Goal: Task Accomplishment & Management: Manage account settings

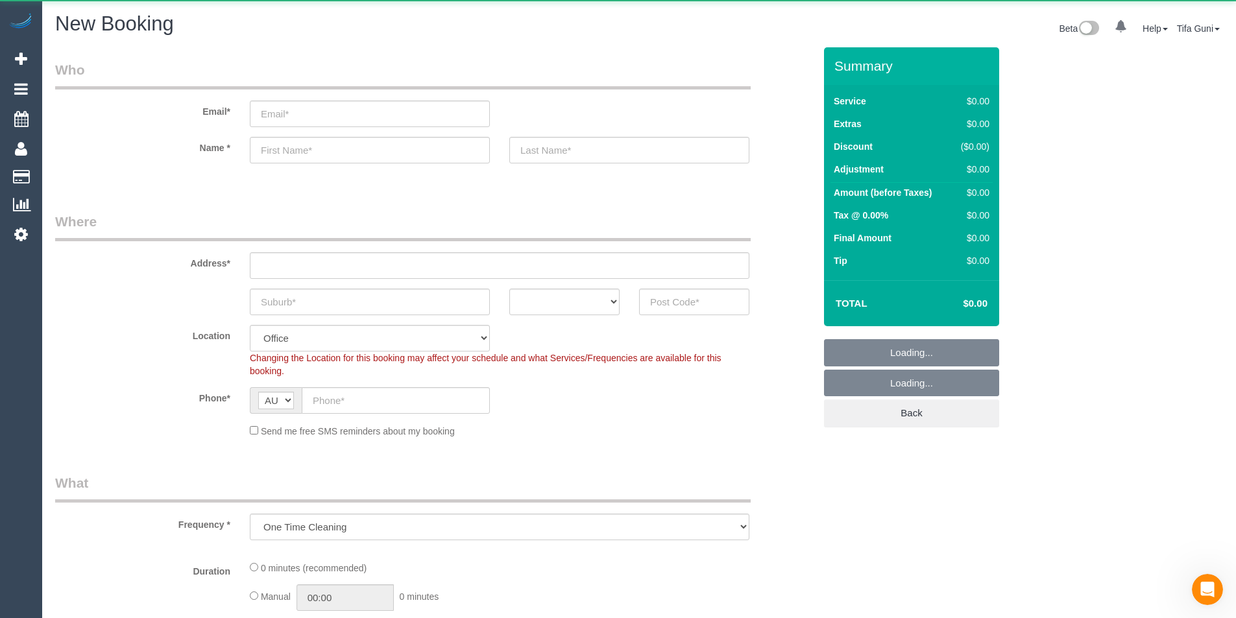
scroll to position [1948, 1236]
select select "object:8251"
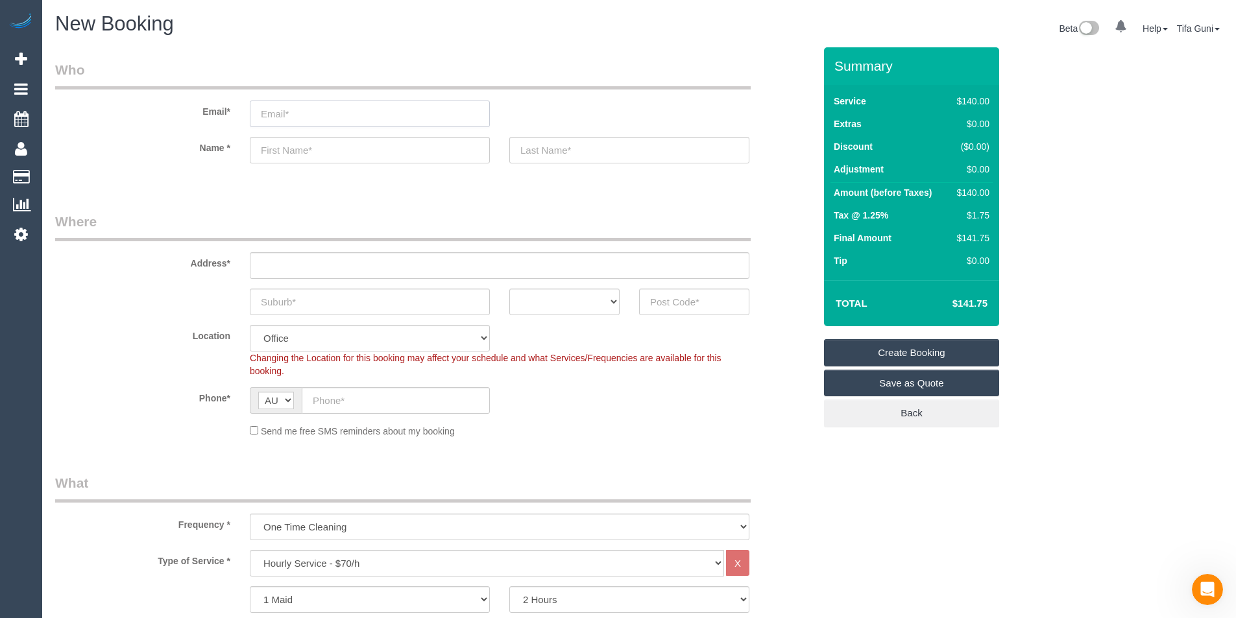
click at [285, 118] on input "email" at bounding box center [370, 114] width 240 height 27
click at [280, 162] on input "text" at bounding box center [370, 150] width 240 height 27
click at [523, 165] on sui-booking-customer "Email* Name *" at bounding box center [434, 118] width 759 height 116
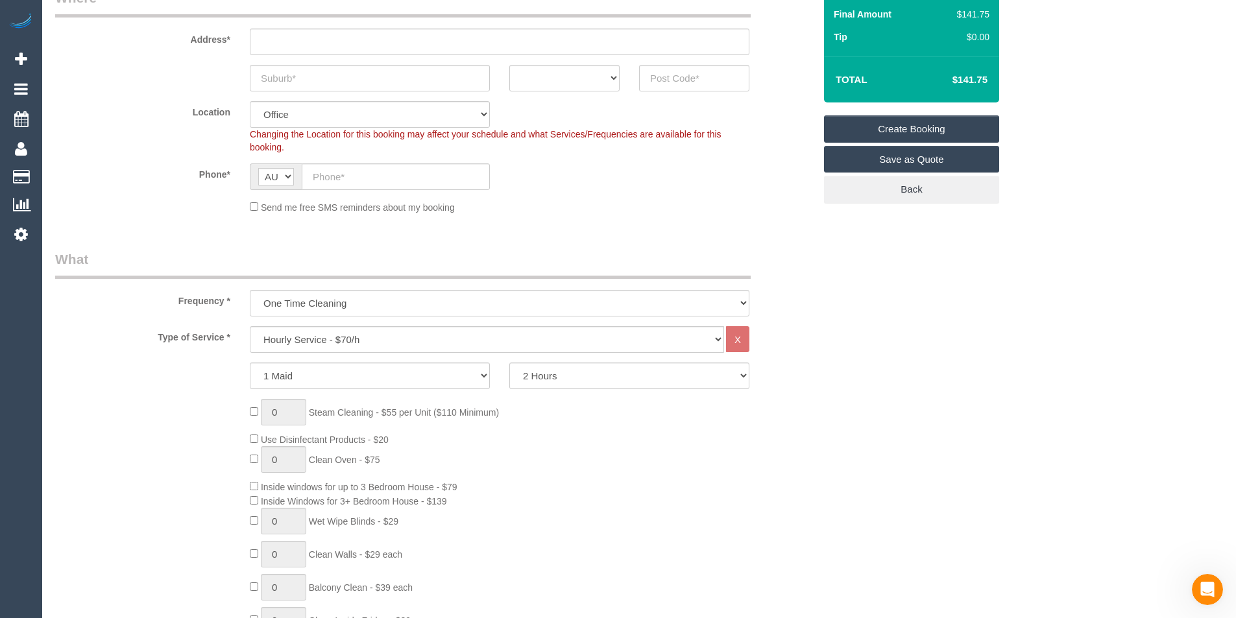
scroll to position [260, 0]
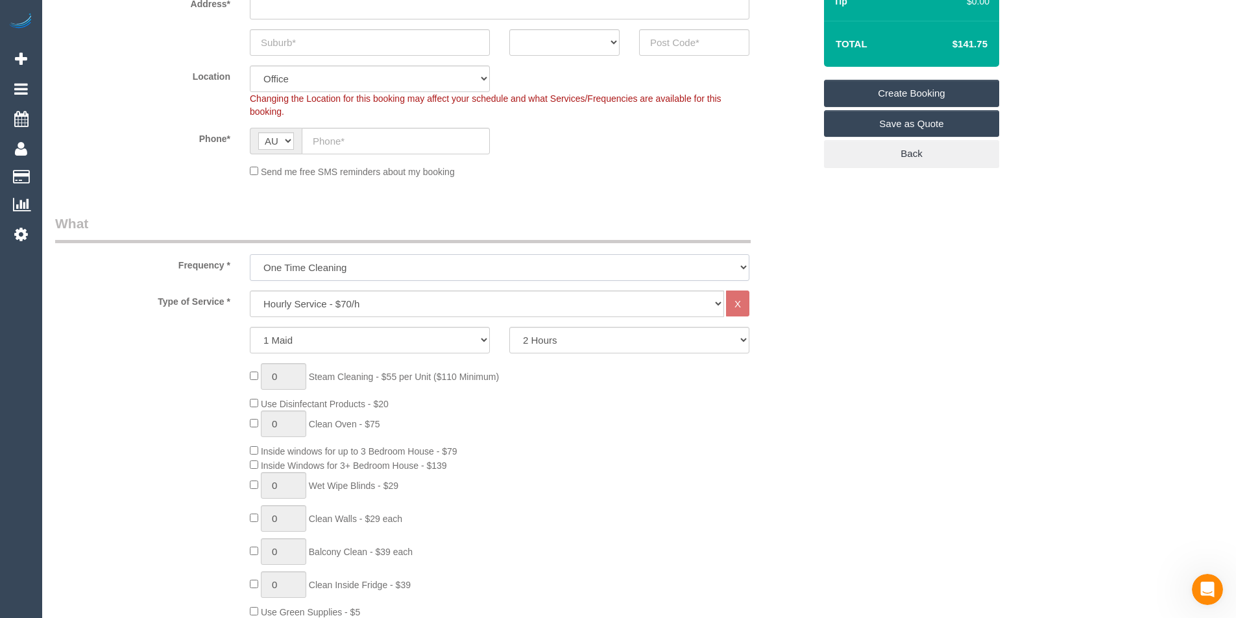
click at [365, 277] on select "One Time Cleaning Weekly - 10% Off - 10.00% (0% for the First Booking) Fortnigh…" at bounding box center [500, 267] width 500 height 27
click at [219, 296] on label "Type of Service *" at bounding box center [142, 300] width 195 height 18
click at [272, 299] on select "Hourly Service - $70/h Hourly Service - $65/h Hourly Service - $60/h Hourly Ser…" at bounding box center [487, 304] width 474 height 27
click at [219, 308] on label "Type of Service *" at bounding box center [142, 300] width 195 height 18
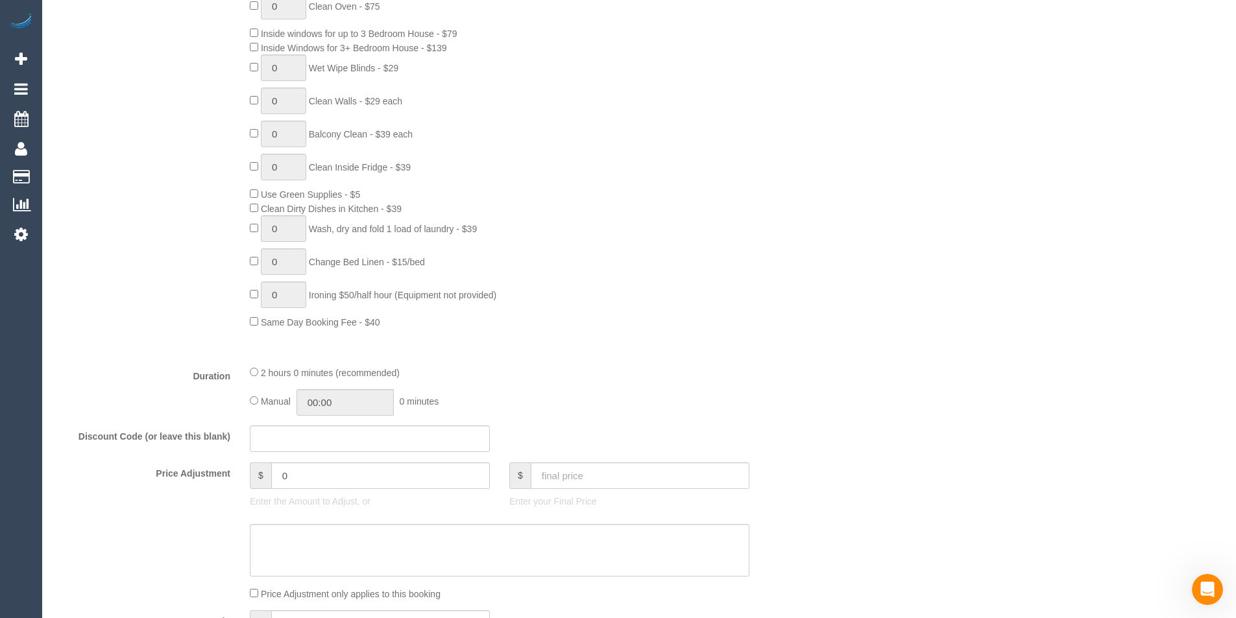
scroll to position [714, 0]
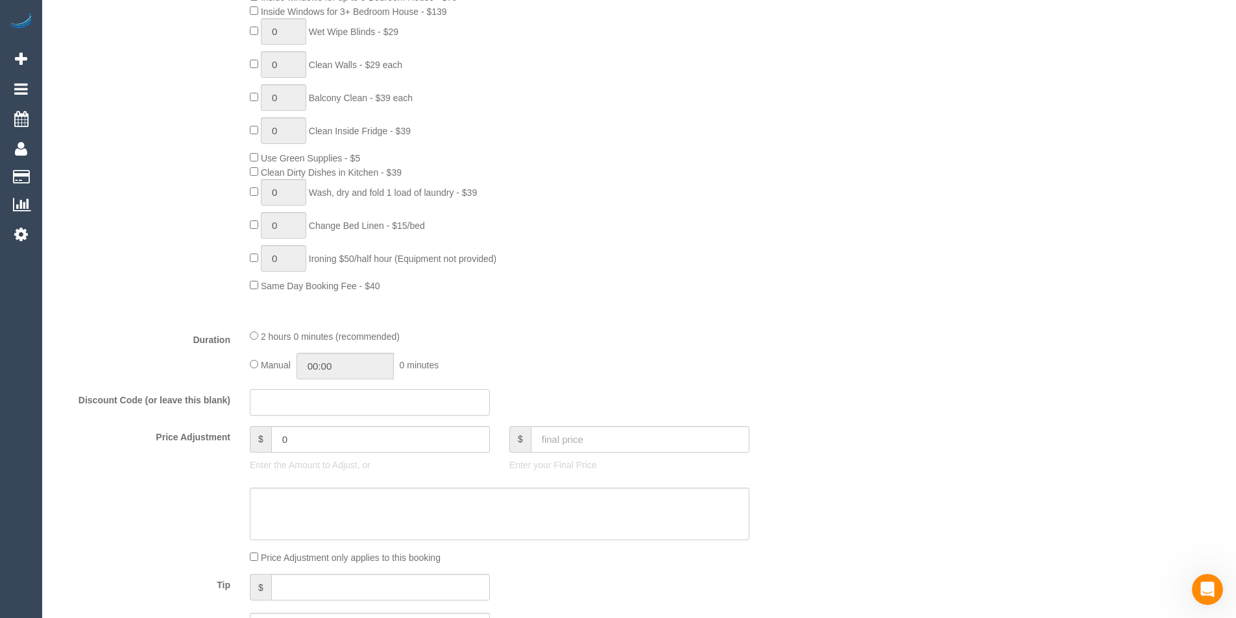
drag, startPoint x: 280, startPoint y: 404, endPoint x: 434, endPoint y: 419, distance: 154.5
click at [434, 419] on fieldset "What Frequency * One Time Cleaning Weekly - 10% Off - 10.00% (0% for the First …" at bounding box center [434, 247] width 759 height 974
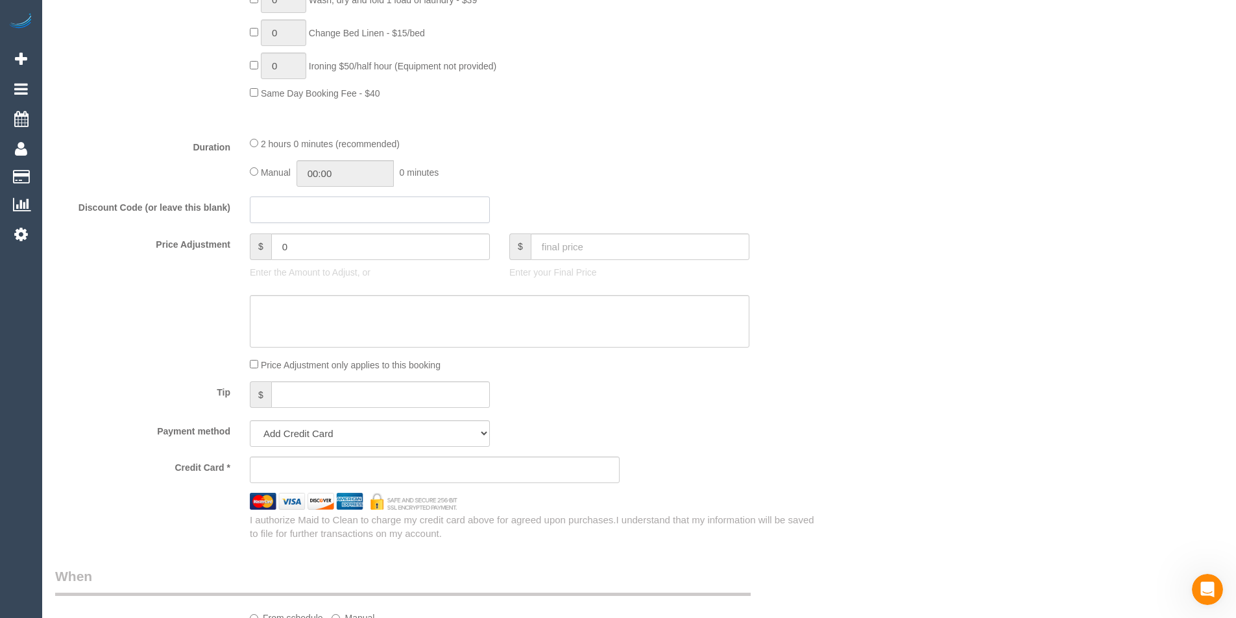
scroll to position [909, 0]
click at [316, 244] on input "0" at bounding box center [380, 245] width 219 height 27
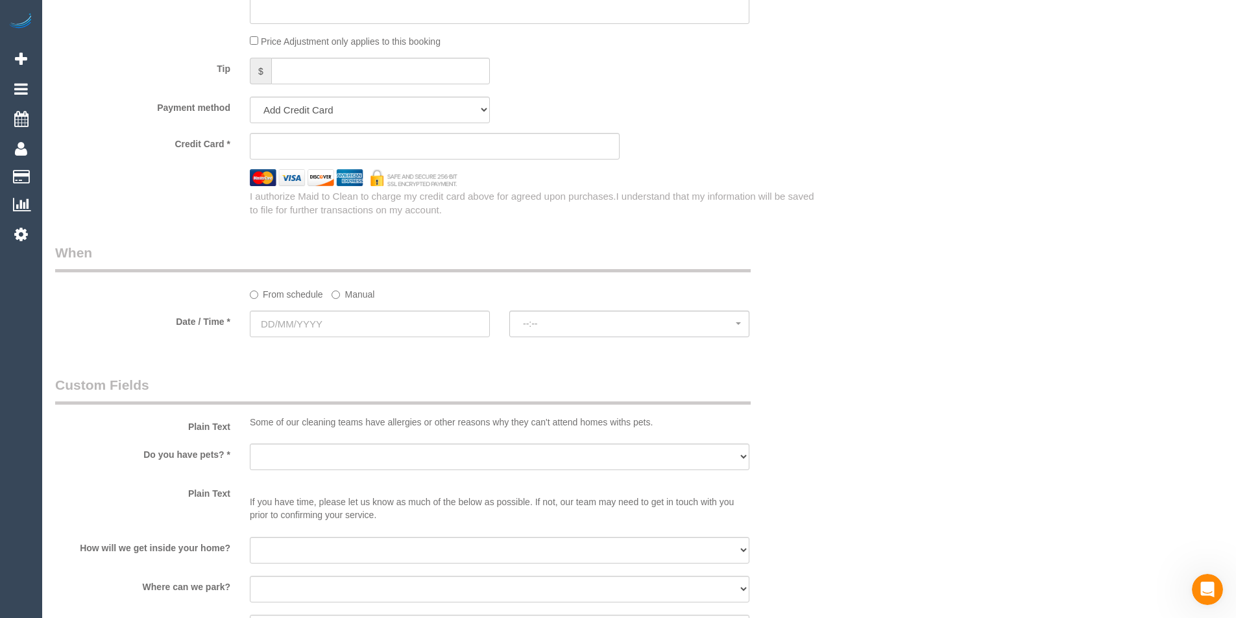
scroll to position [1233, 0]
click at [311, 319] on input "text" at bounding box center [370, 321] width 240 height 27
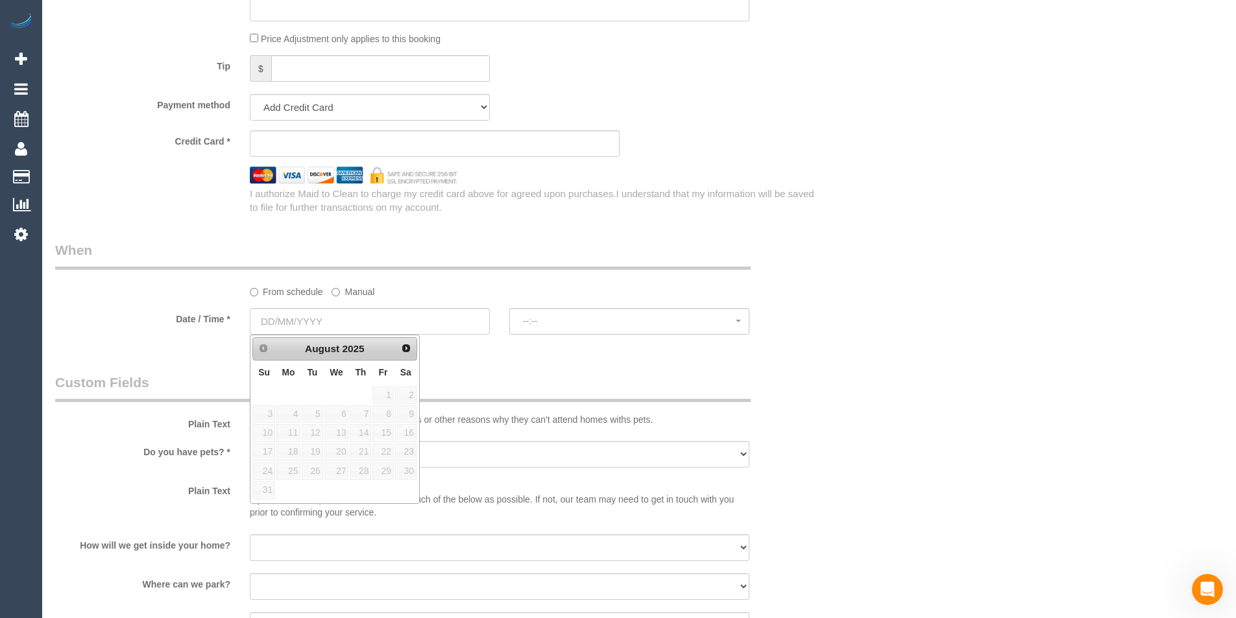
click at [539, 387] on legend "Custom Fields" at bounding box center [403, 387] width 696 height 29
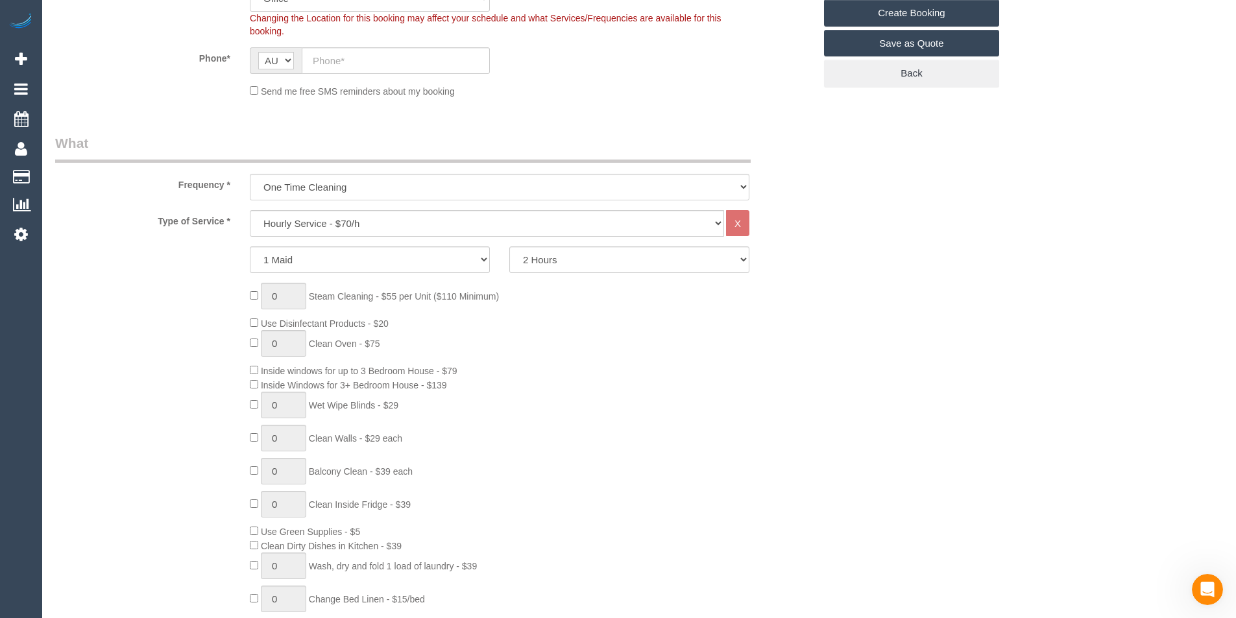
scroll to position [0, 0]
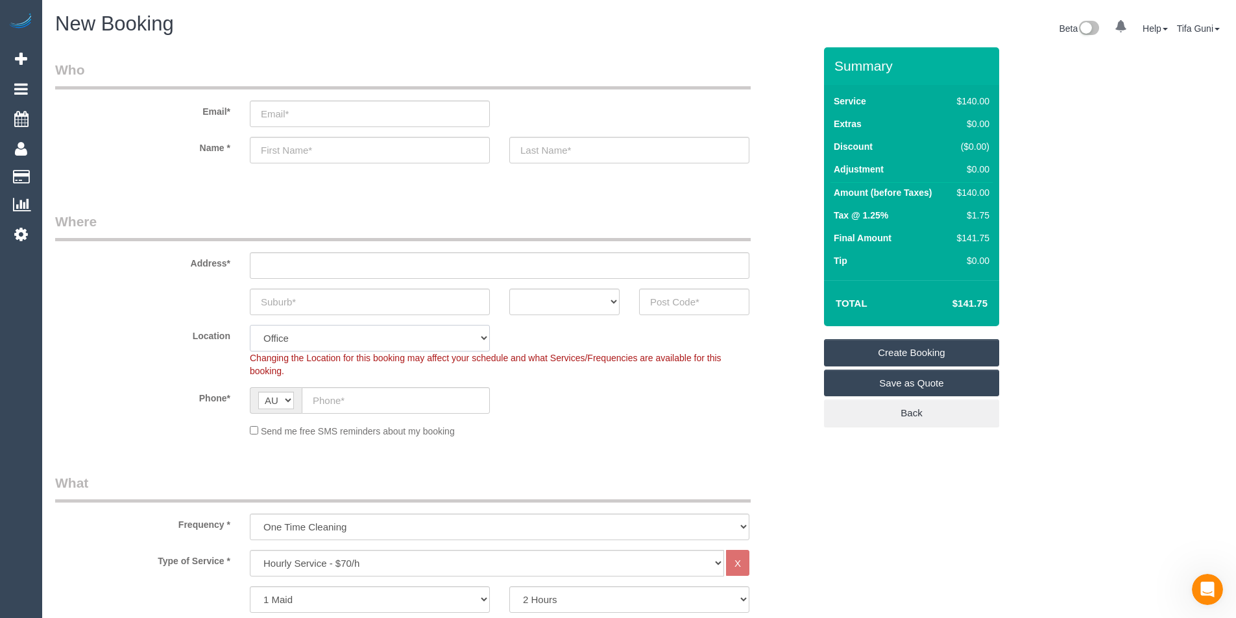
click at [398, 336] on select "Office City East (North) East (South) Inner East Inner North (East) Inner North…" at bounding box center [370, 338] width 240 height 27
select select "58"
click at [250, 325] on select "Office City East (North) East (South) Inner East Inner North (East) Inner North…" at bounding box center [370, 338] width 240 height 27
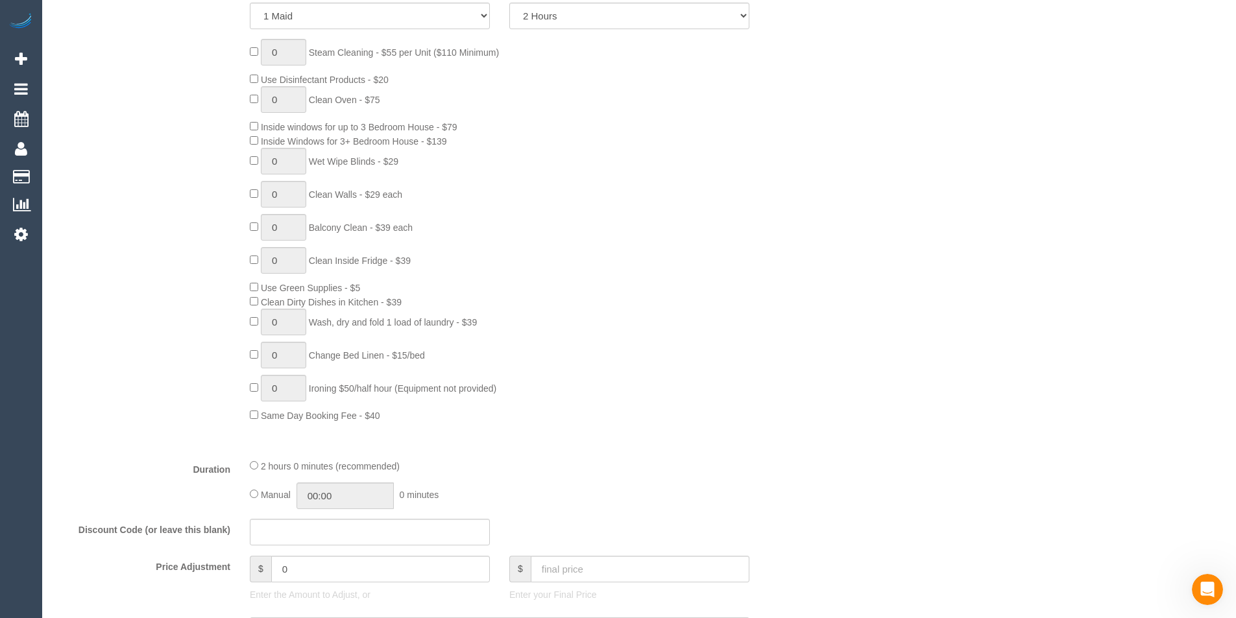
select select "object:9526"
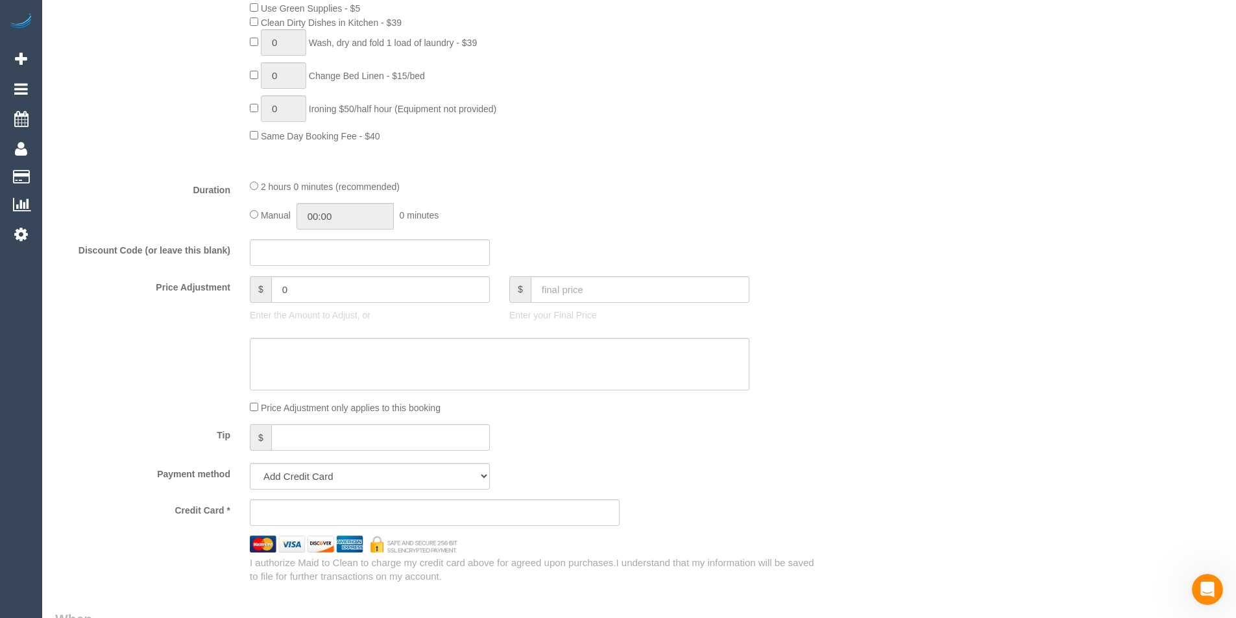
scroll to position [1103, 0]
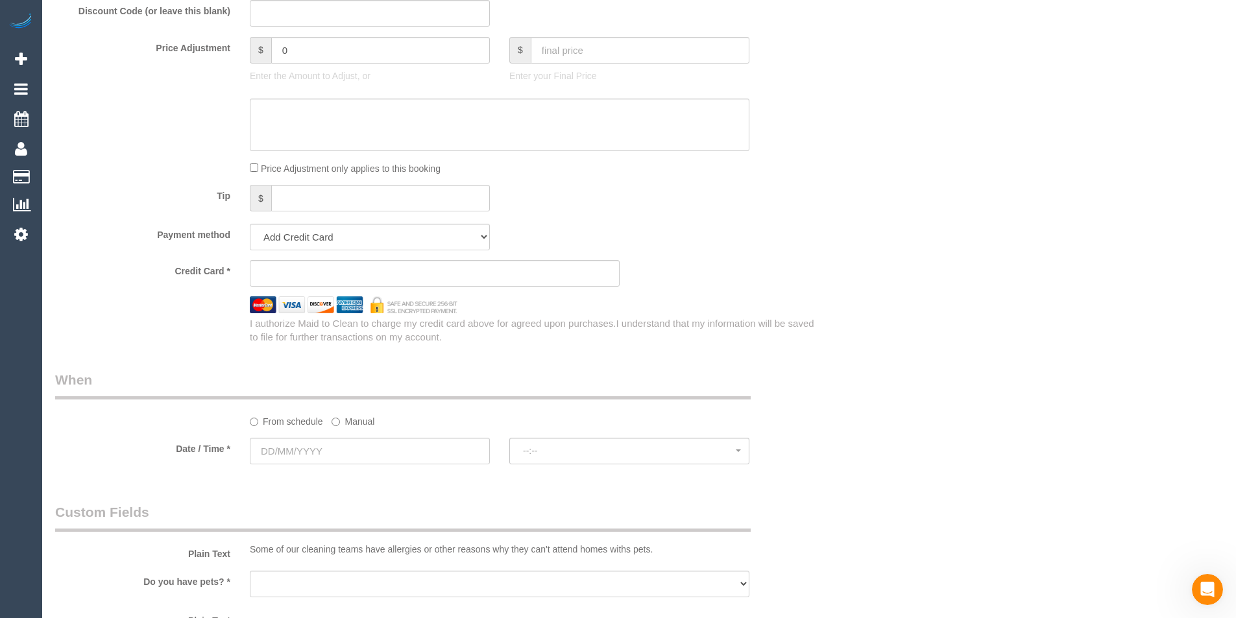
drag, startPoint x: 550, startPoint y: 397, endPoint x: 430, endPoint y: 421, distance: 122.6
click at [550, 397] on legend "When" at bounding box center [403, 385] width 696 height 29
click at [340, 443] on input "text" at bounding box center [370, 451] width 240 height 27
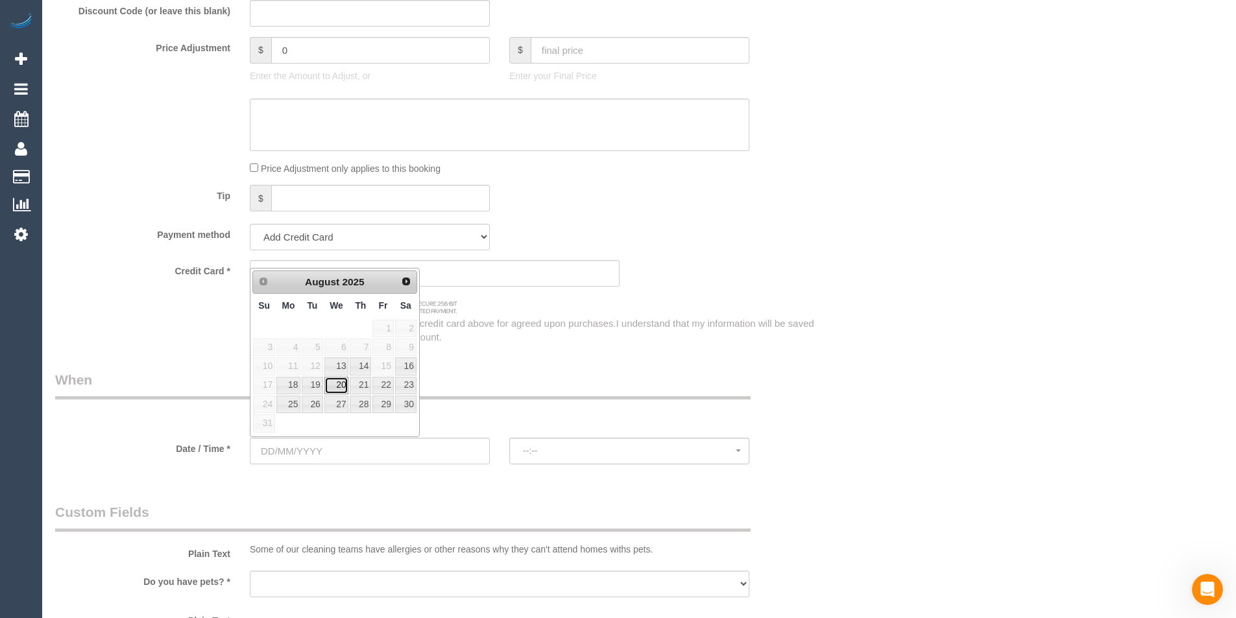
click at [336, 383] on link "20" at bounding box center [336, 386] width 25 height 18
type input "20/08/2025"
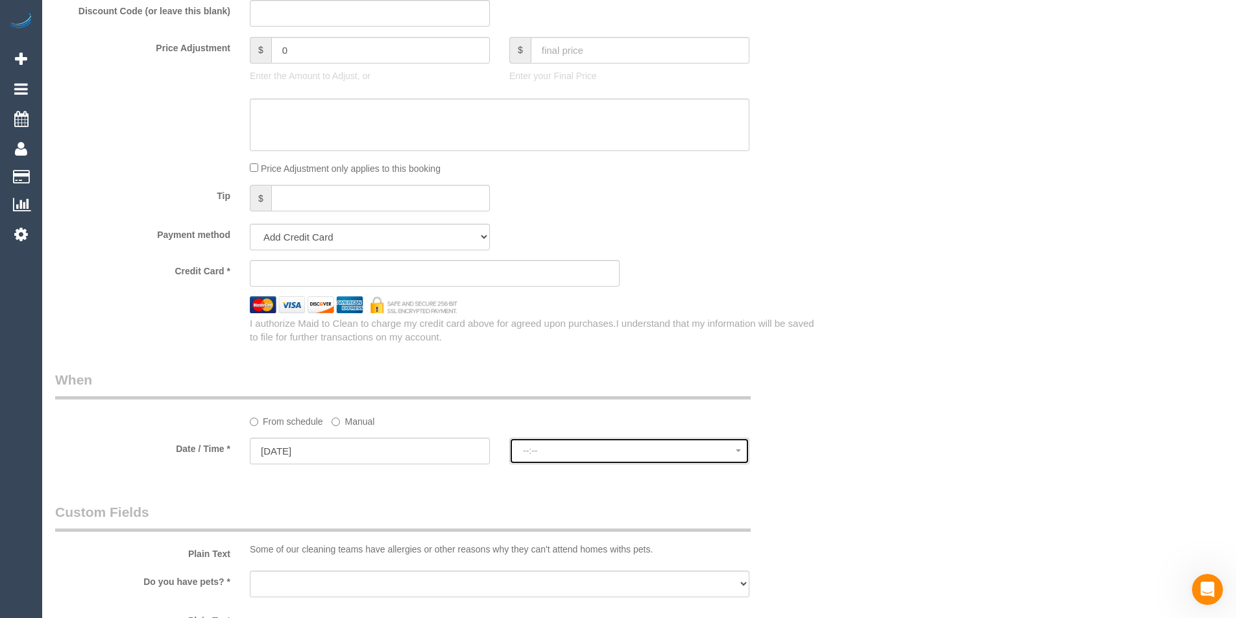
click at [670, 458] on button "--:--" at bounding box center [629, 451] width 240 height 27
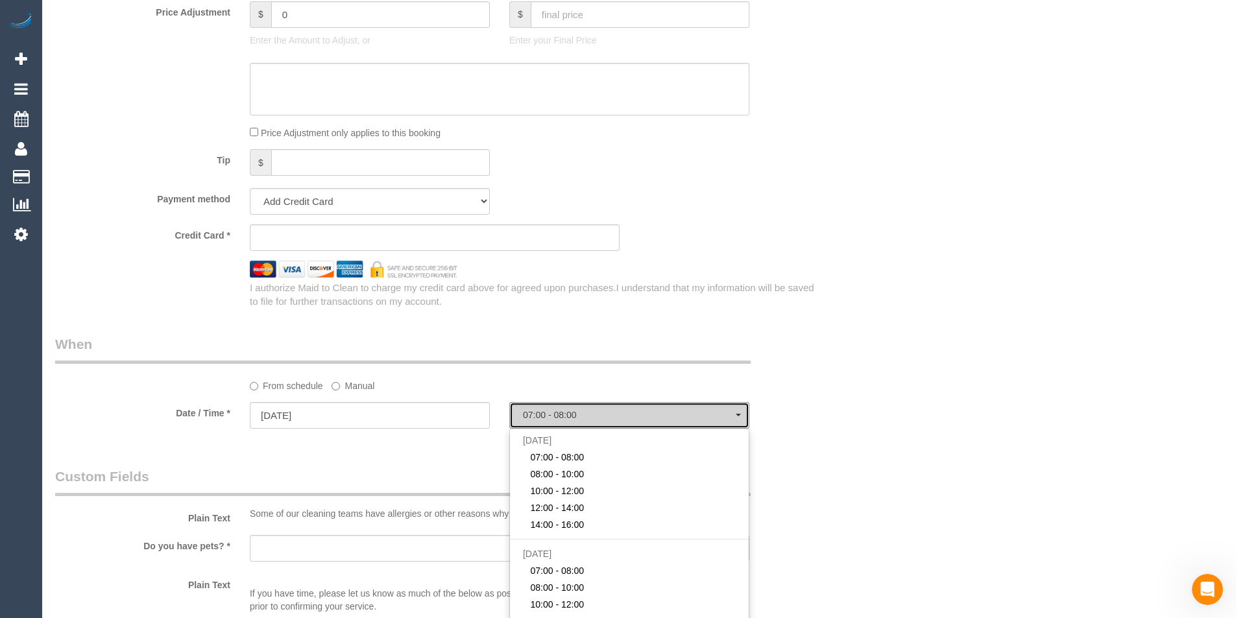
scroll to position [1168, 0]
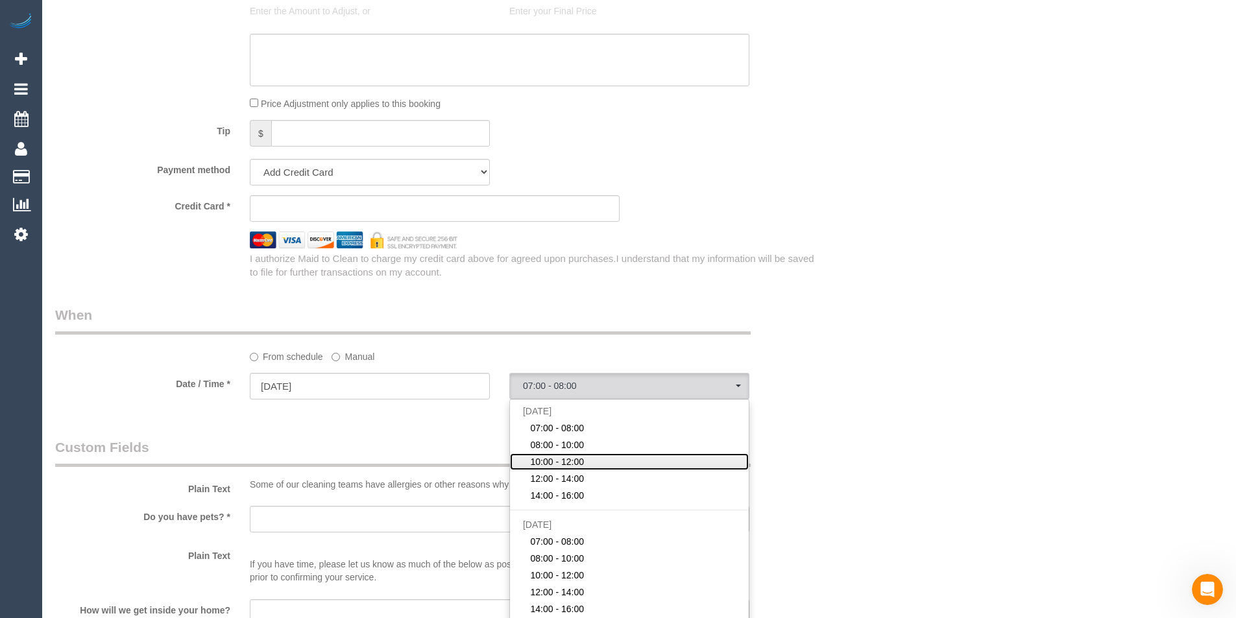
click at [624, 455] on link "10:00 - 12:00" at bounding box center [629, 462] width 239 height 17
select select "spot3"
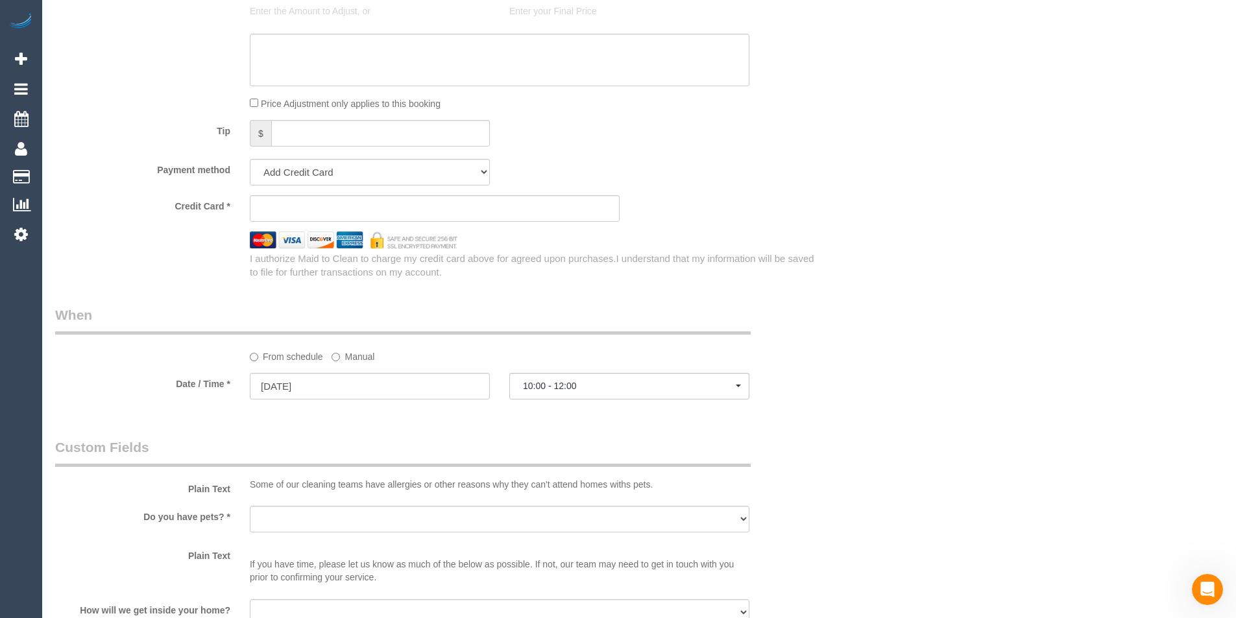
click at [764, 361] on div "From schedule Manual" at bounding box center [434, 335] width 779 height 58
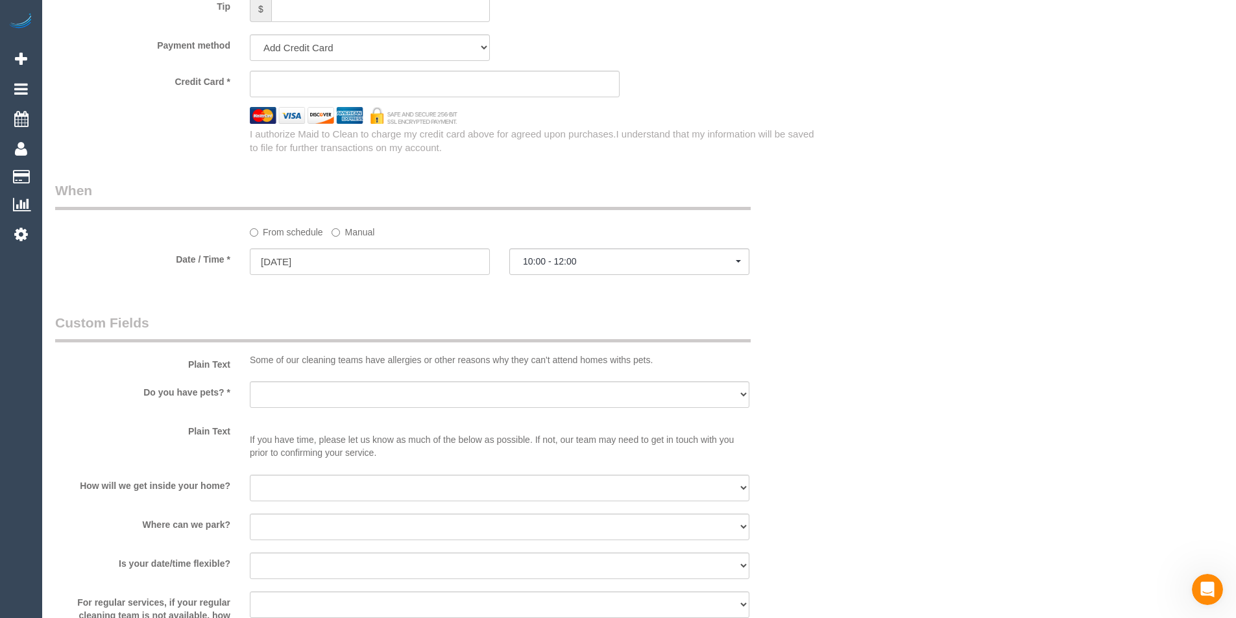
scroll to position [1298, 0]
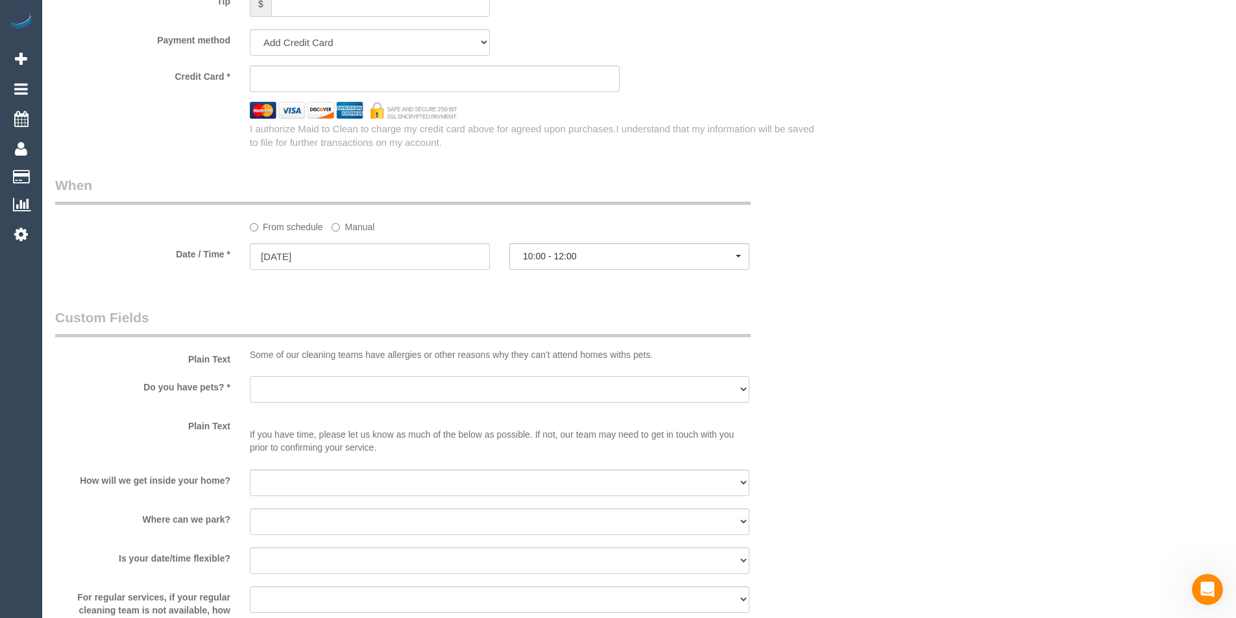
click at [387, 393] on select "Yes - Cats Yes - Dogs No pets Yes - Dogs and Cats Yes - Other" at bounding box center [500, 389] width 500 height 27
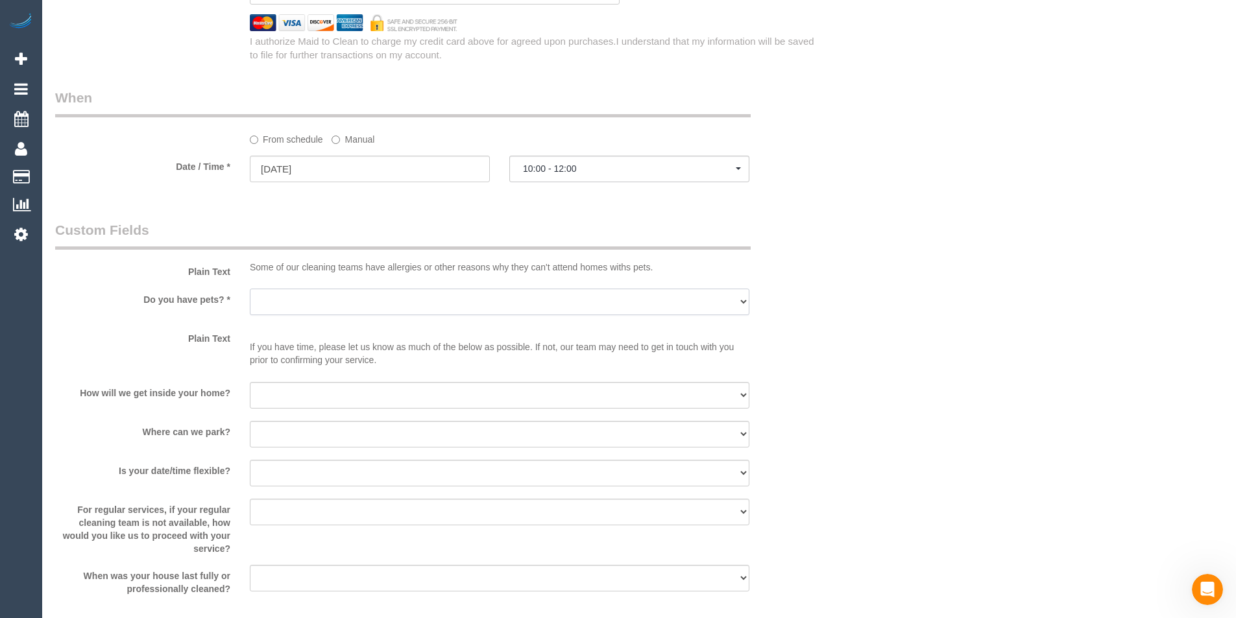
scroll to position [1428, 0]
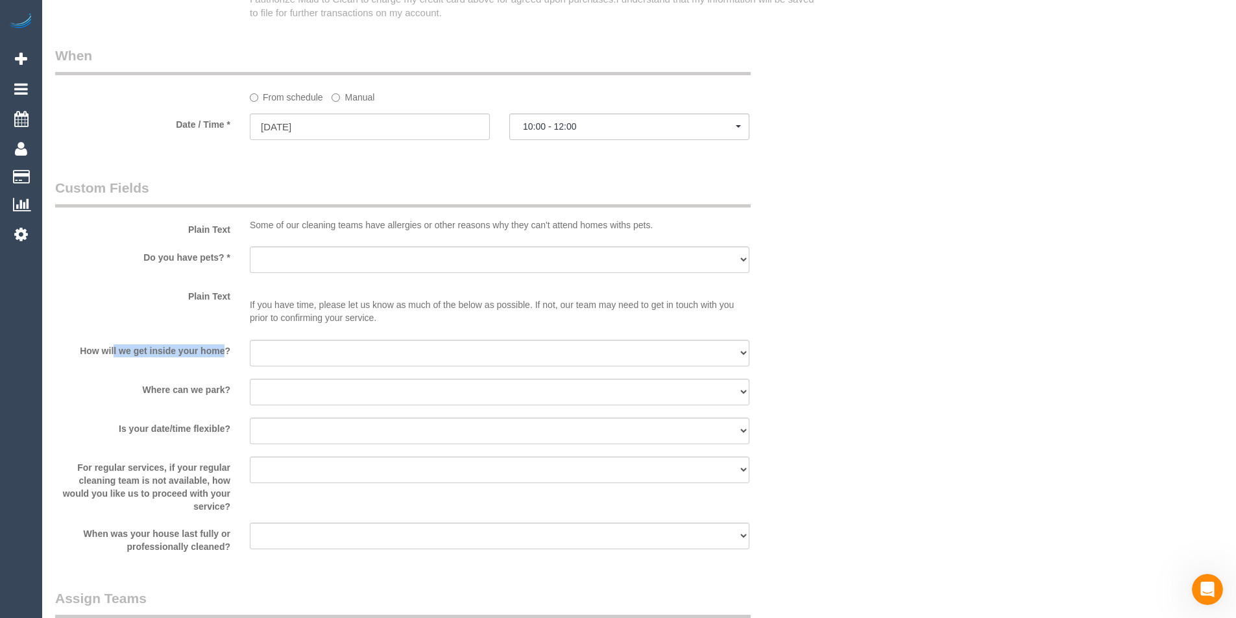
drag, startPoint x: 95, startPoint y: 352, endPoint x: 197, endPoint y: 353, distance: 101.9
click at [197, 353] on label "How will we get inside your home?" at bounding box center [142, 349] width 195 height 18
click at [187, 356] on label "How will we get inside your home?" at bounding box center [142, 349] width 195 height 18
click at [304, 356] on select "I will be home Key will be left (please provide details below) Lock box/Access …" at bounding box center [500, 353] width 500 height 27
select select "number:17"
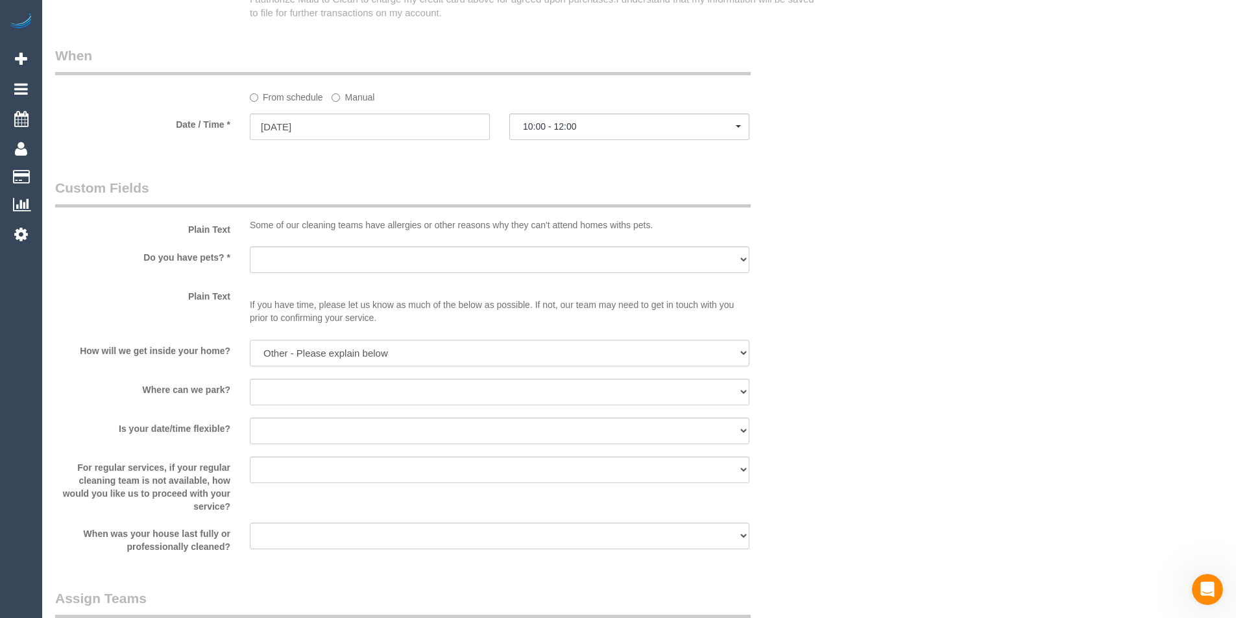
click at [250, 340] on select "I will be home Key will be left (please provide details below) Lock box/Access …" at bounding box center [500, 353] width 500 height 27
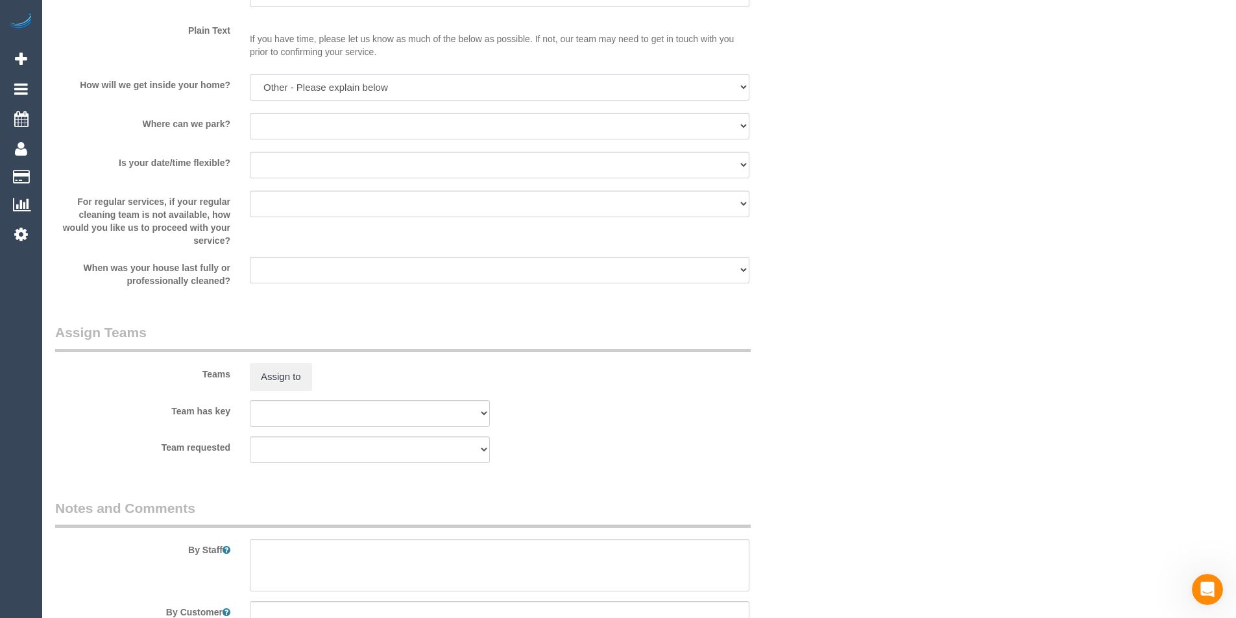
scroll to position [1493, 0]
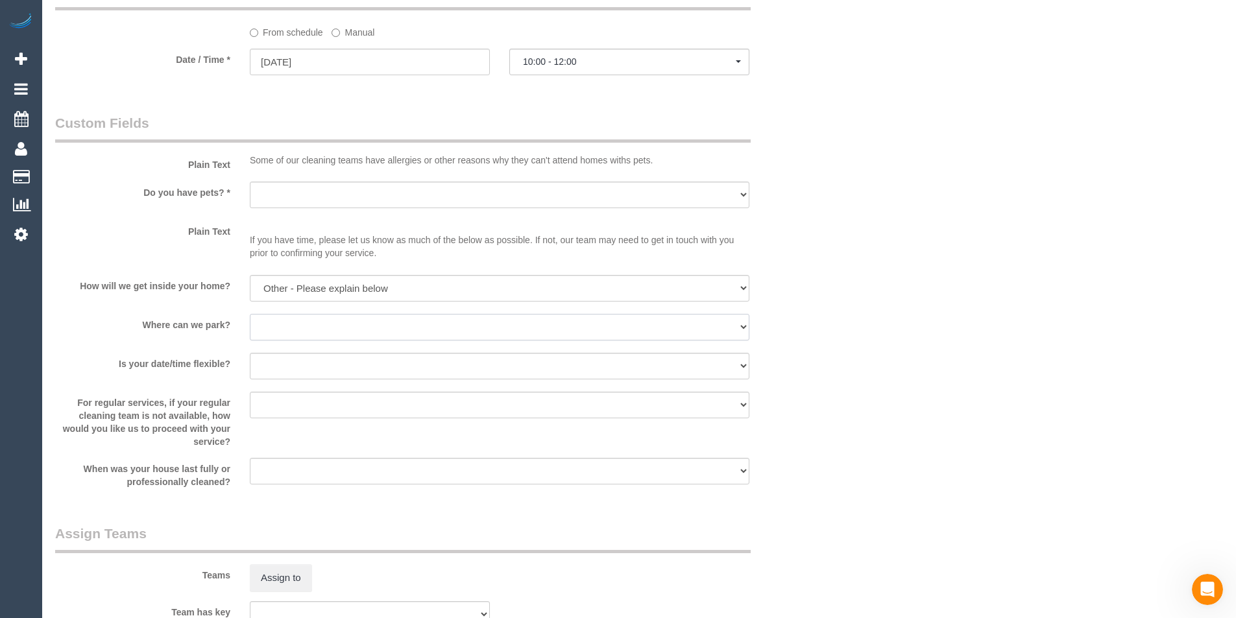
click at [306, 325] on select "I will provide parking on-site Free street parking Paid street parking (cost wi…" at bounding box center [500, 327] width 500 height 27
click at [804, 310] on sui-booking-custom-fields "Plain Text Some of our cleaning teams have allergies or other reasons why they …" at bounding box center [434, 301] width 759 height 375
click at [350, 360] on select "Yes - date and time Yes - date but not time Yes - time but not date No - No fle…" at bounding box center [500, 366] width 500 height 27
click at [188, 353] on label "Is your date/time flexible?" at bounding box center [142, 362] width 195 height 18
click at [315, 412] on select "Arrange a cleaner to cover and do not bother you Arrange a cleaner to cover and…" at bounding box center [500, 405] width 500 height 27
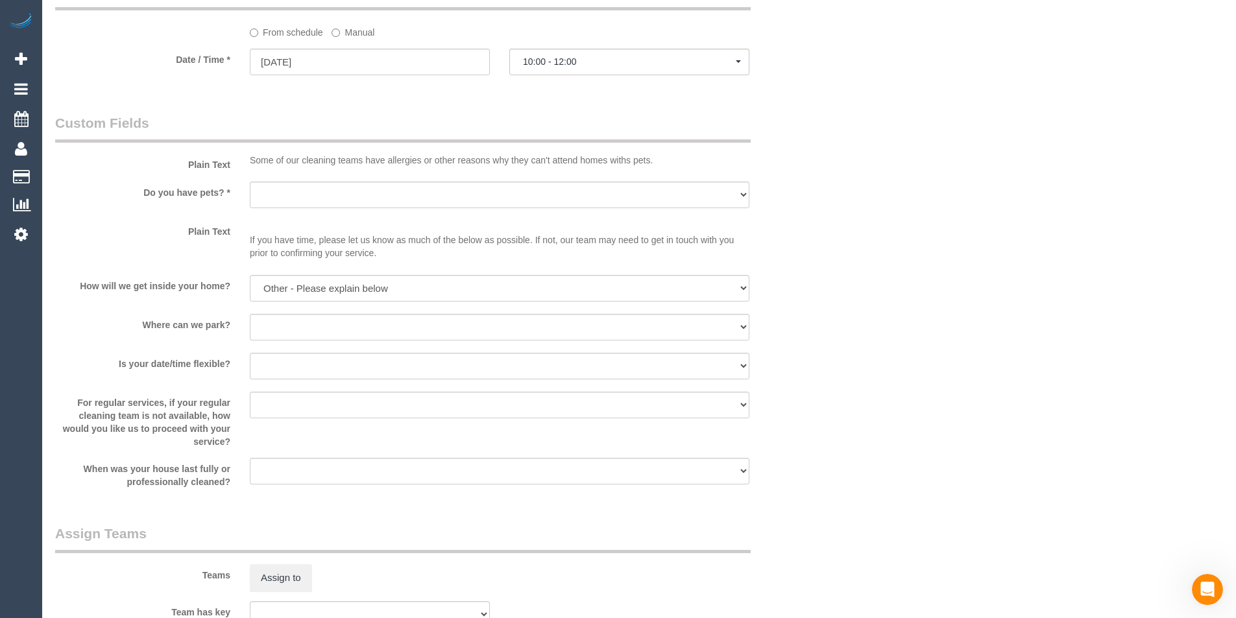
click at [212, 416] on label "For regular services, if your regular cleaning team is not available, how would…" at bounding box center [142, 420] width 195 height 56
click at [268, 474] on select "Within 1-2 weeks Within 2-4 weeks Within 1-4 months Over 4 months ago" at bounding box center [500, 471] width 500 height 27
click at [805, 432] on div "For regular services, if your regular cleaning team is not available, how would…" at bounding box center [434, 420] width 779 height 56
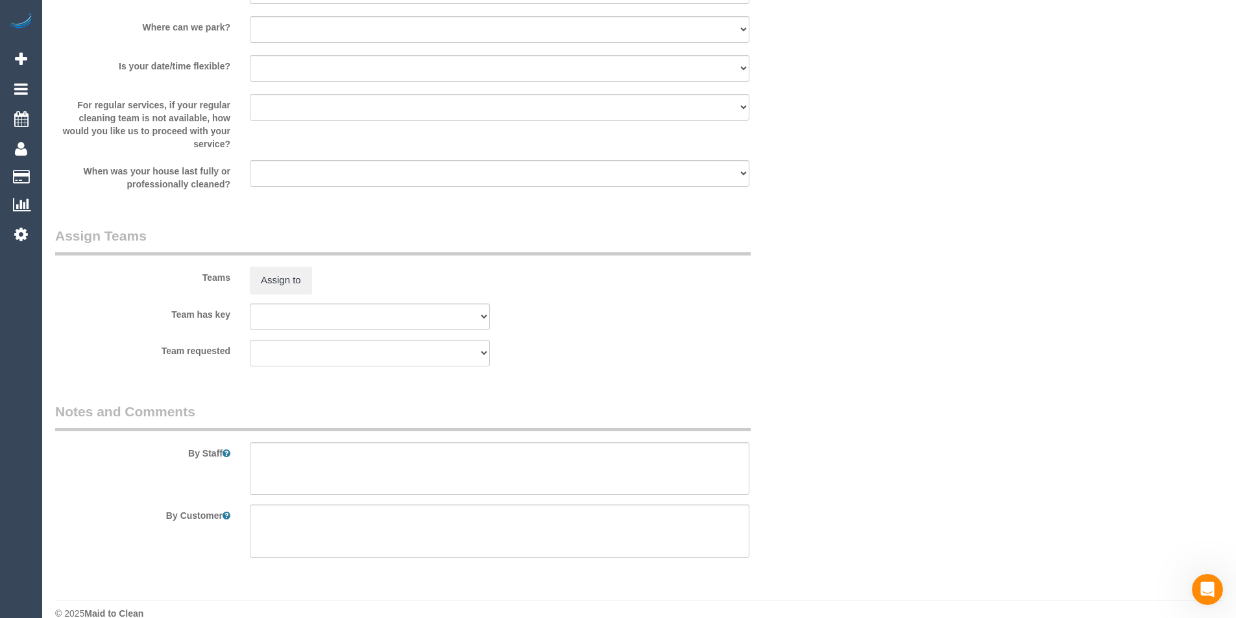
scroll to position [1811, 0]
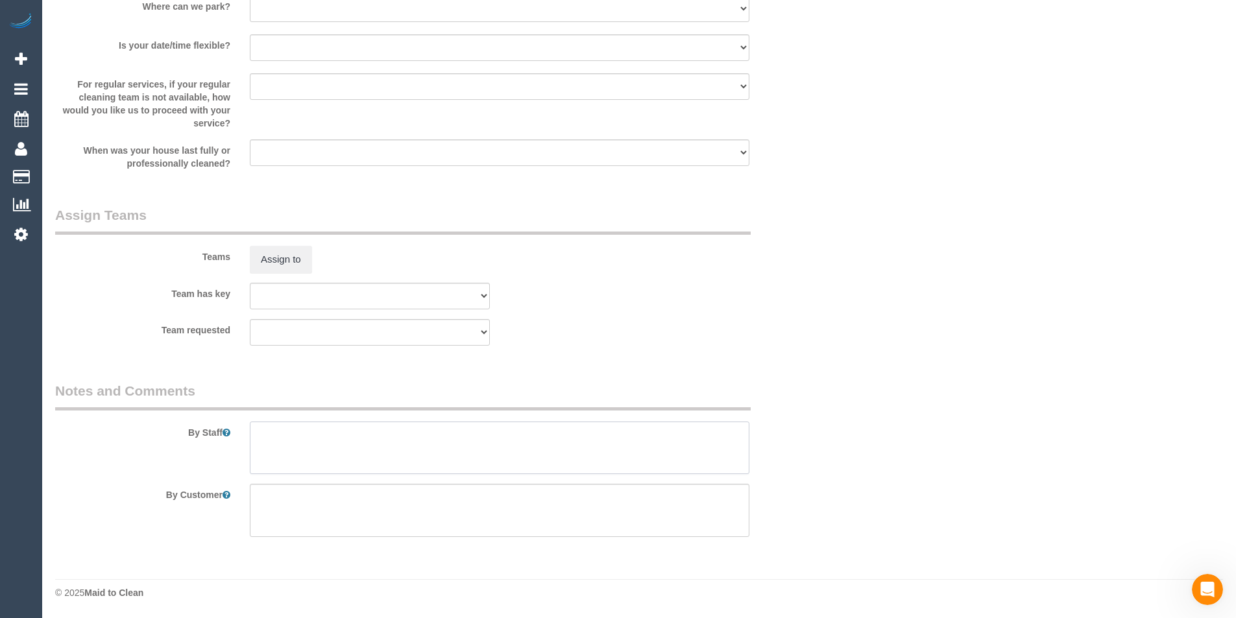
click at [283, 448] on textarea at bounding box center [500, 448] width 500 height 53
click at [270, 435] on textarea at bounding box center [500, 448] width 500 height 53
click at [306, 509] on textarea at bounding box center [500, 510] width 500 height 53
drag, startPoint x: 544, startPoint y: 515, endPoint x: 425, endPoint y: 505, distance: 119.2
click at [426, 505] on textarea at bounding box center [500, 510] width 500 height 53
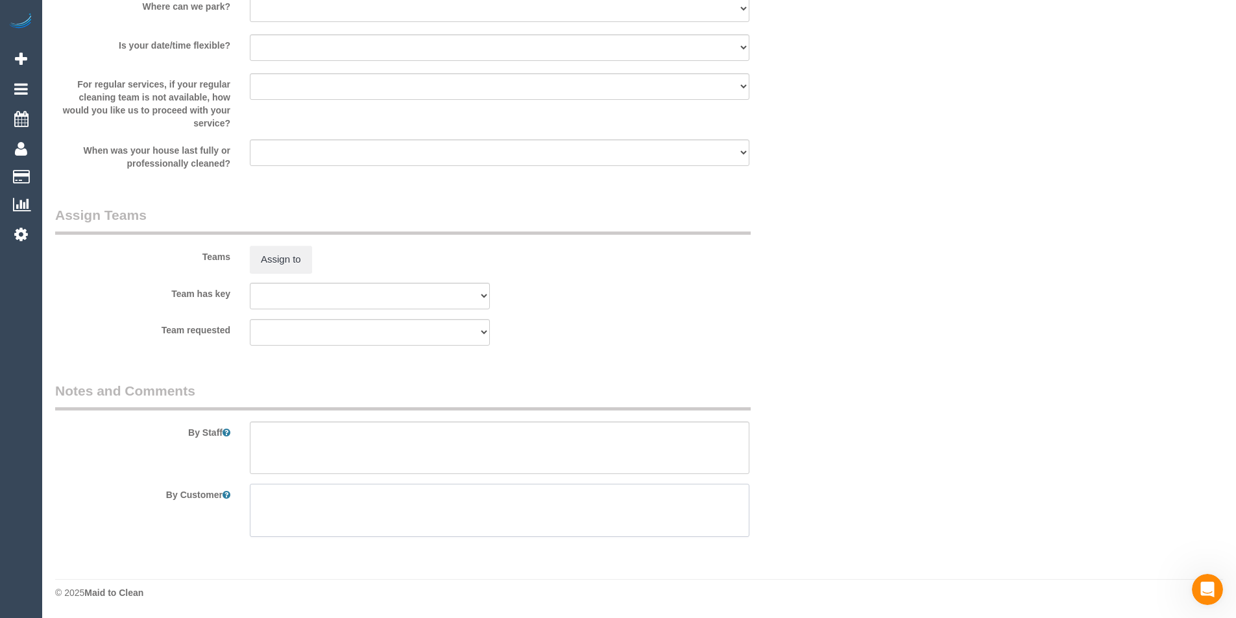
click at [371, 505] on textarea at bounding box center [500, 510] width 500 height 53
drag, startPoint x: 361, startPoint y: 500, endPoint x: 380, endPoint y: 532, distance: 37.0
click at [380, 532] on textarea at bounding box center [500, 510] width 500 height 53
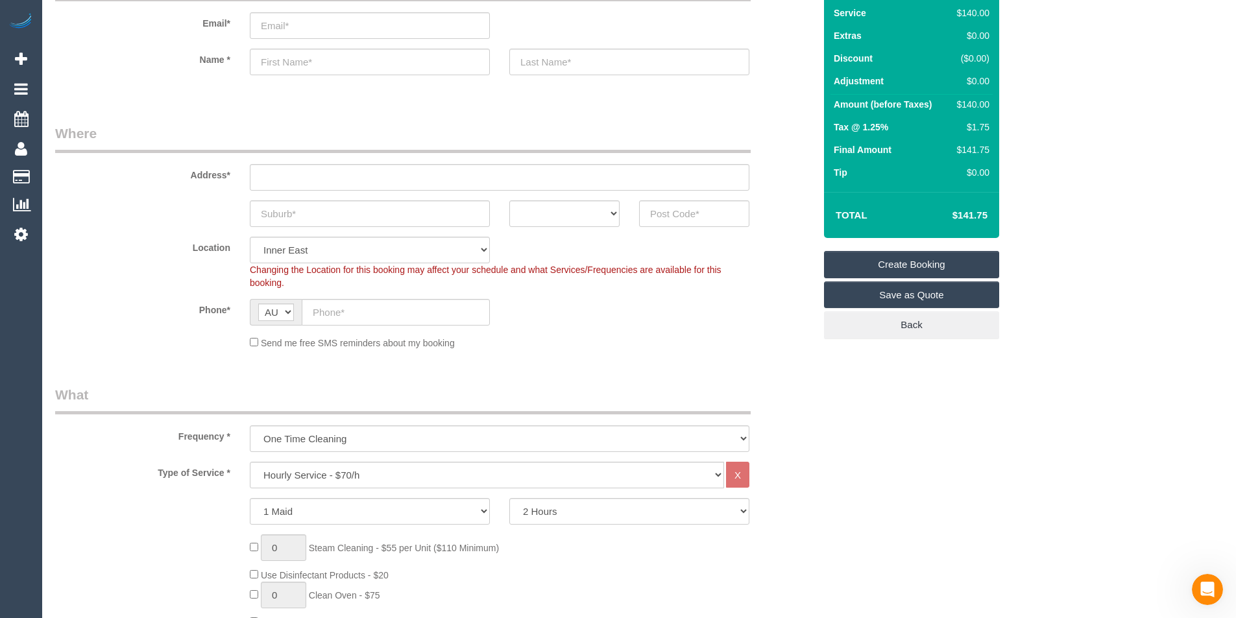
scroll to position [0, 0]
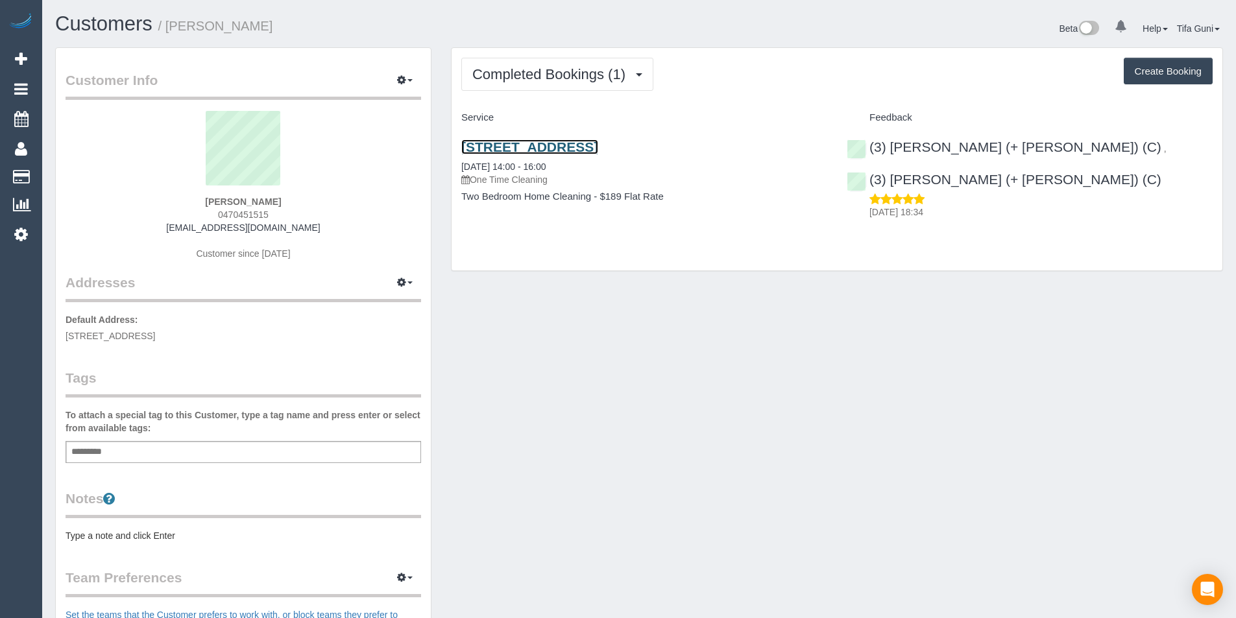
click at [583, 152] on link "[STREET_ADDRESS]" at bounding box center [529, 147] width 137 height 15
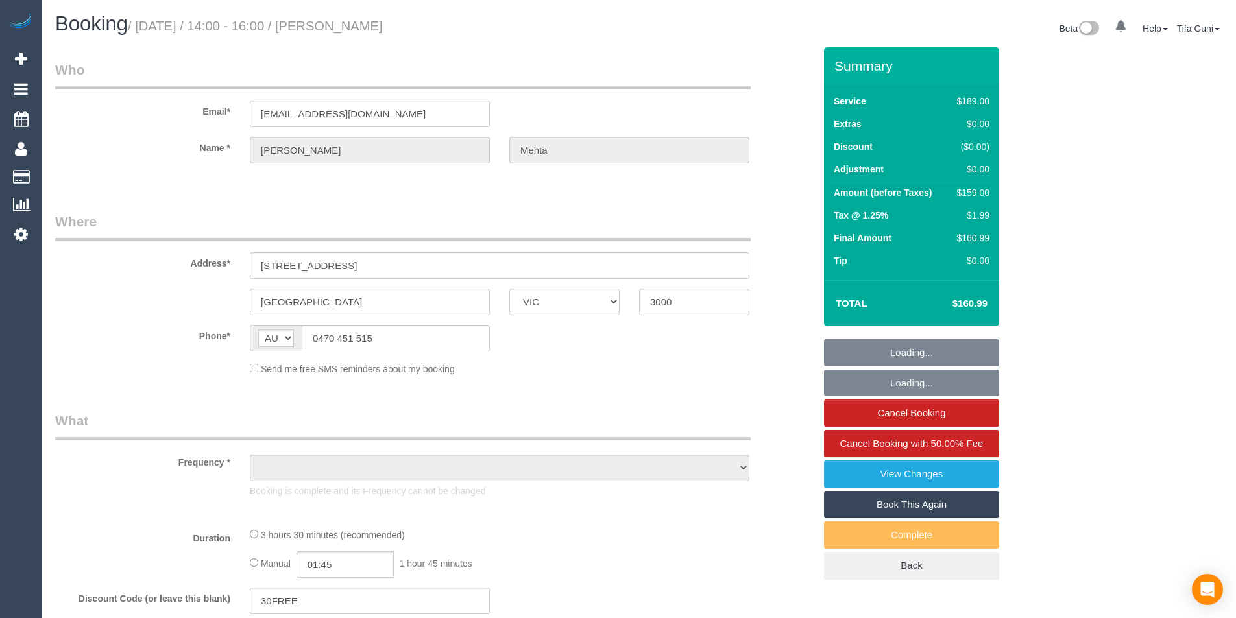
select select "VIC"
select select "object:541"
select select "string:stripe-pm_1RkNdd2GScqysDRVfvrp6zIh"
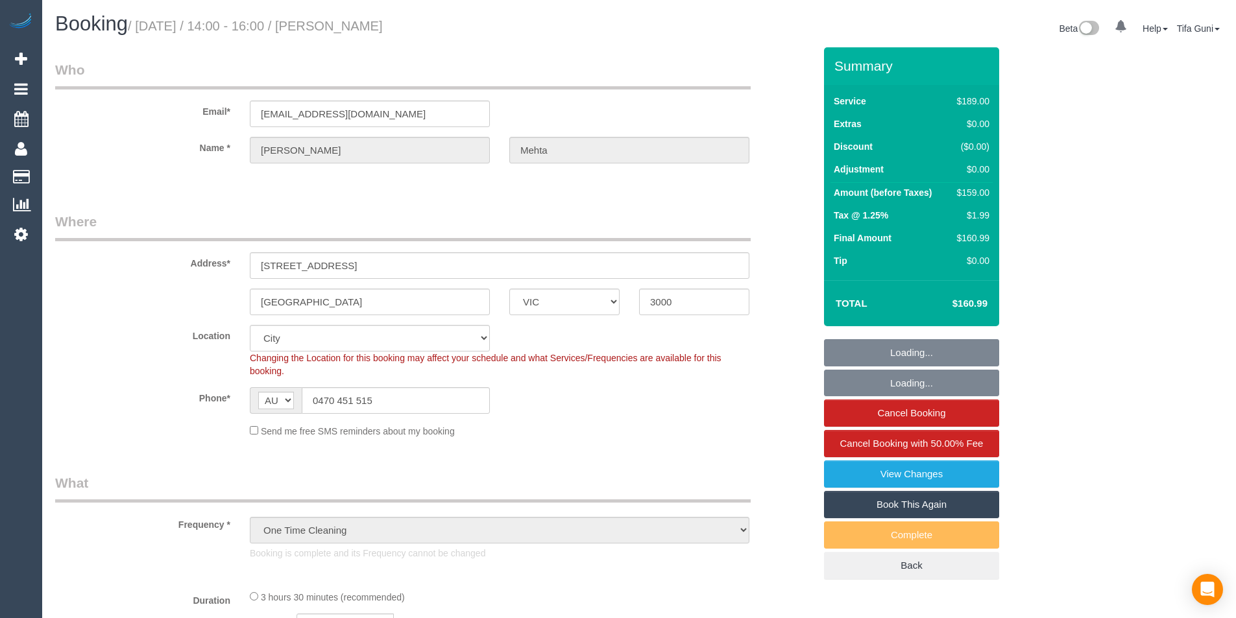
select select "spot1"
select select "number:28"
select select "number:14"
select select "number:18"
select select "number:24"
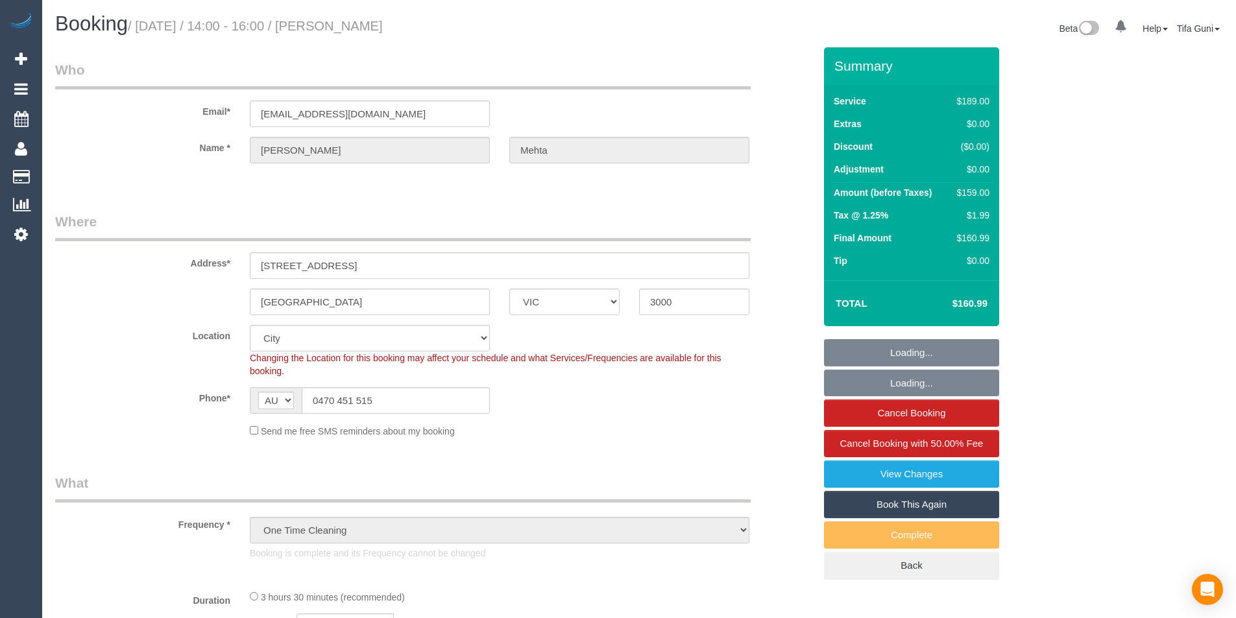
select select "number:13"
select select "object:1197"
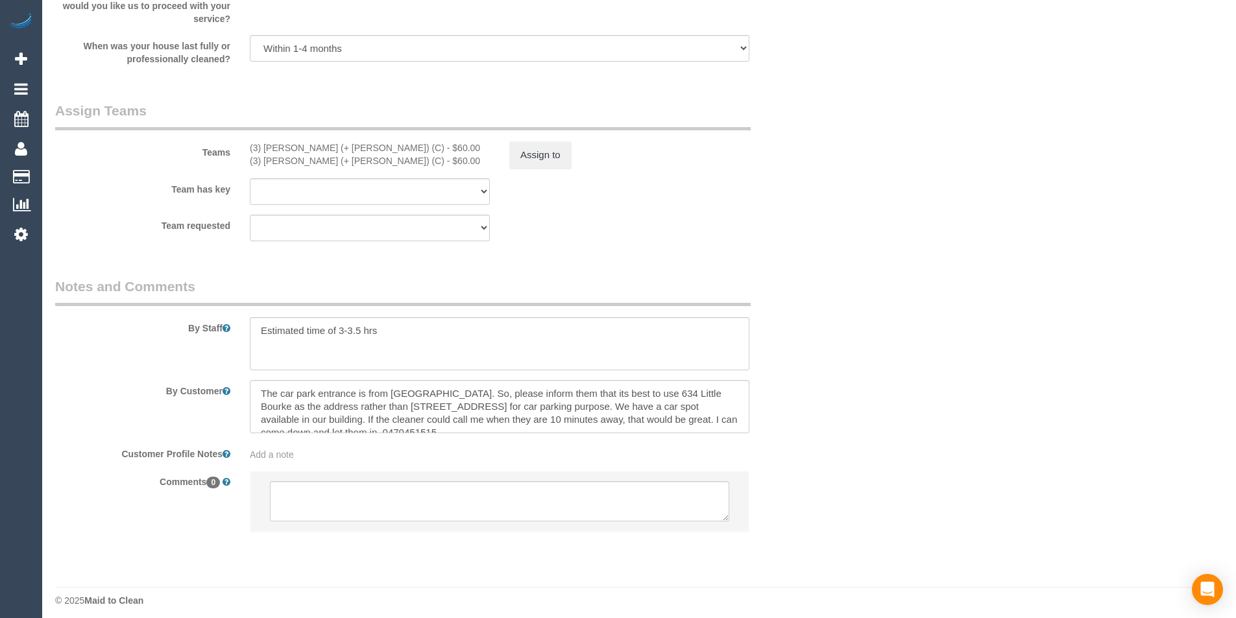
scroll to position [1926, 0]
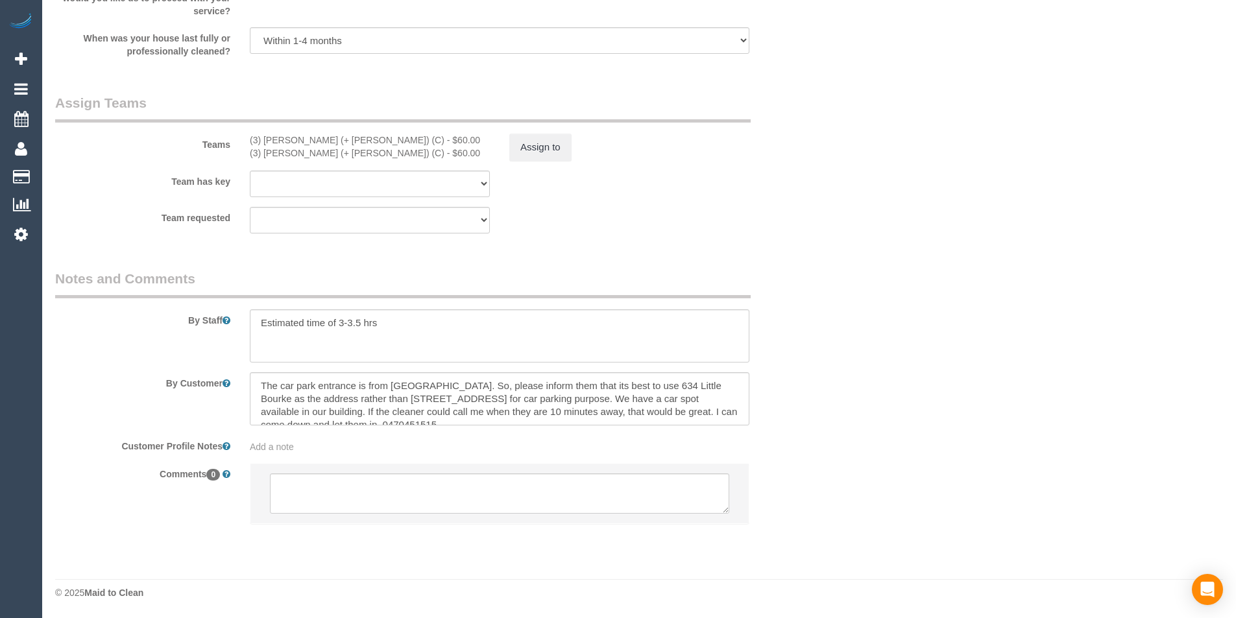
click at [286, 441] on div "Add a note" at bounding box center [500, 447] width 500 height 13
click at [285, 450] on textarea at bounding box center [500, 506] width 500 height 143
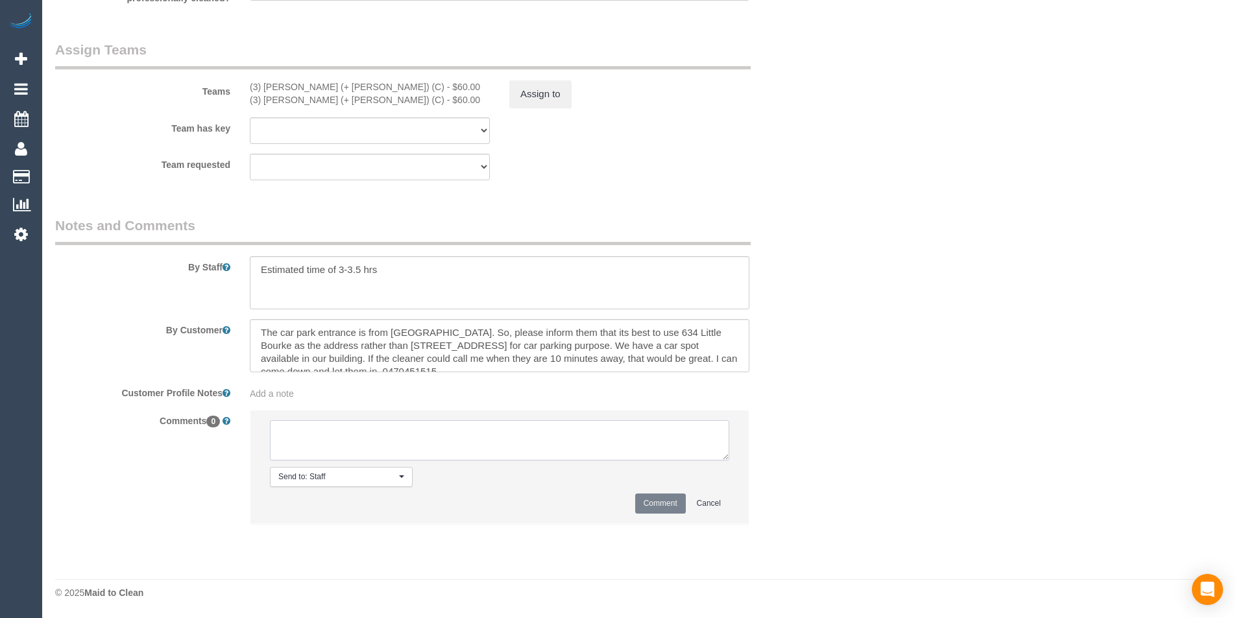
scroll to position [1979, 0]
click at [336, 498] on li "Send to: Staff Nothing selected Send to: Staff Send to: Customer Send to: Team …" at bounding box center [500, 467] width 498 height 113
click at [303, 444] on textarea at bounding box center [499, 441] width 459 height 40
drag, startPoint x: 326, startPoint y: 435, endPoint x: 474, endPoint y: 434, distance: 147.3
click at [335, 435] on textarea at bounding box center [499, 441] width 459 height 40
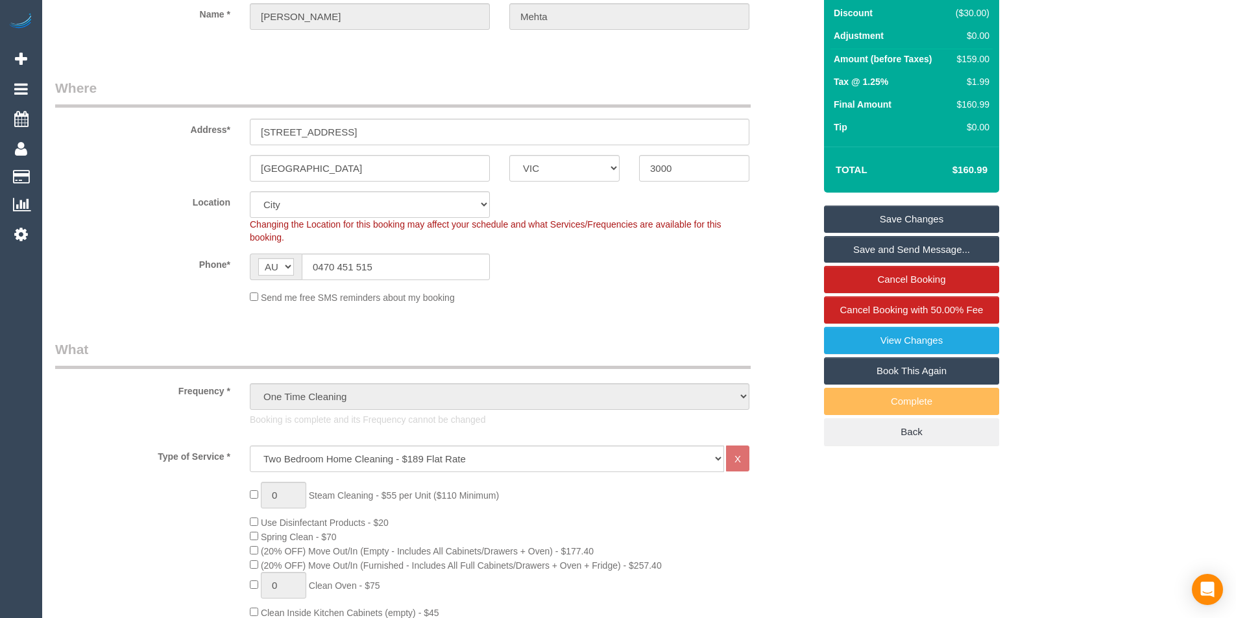
scroll to position [0, 0]
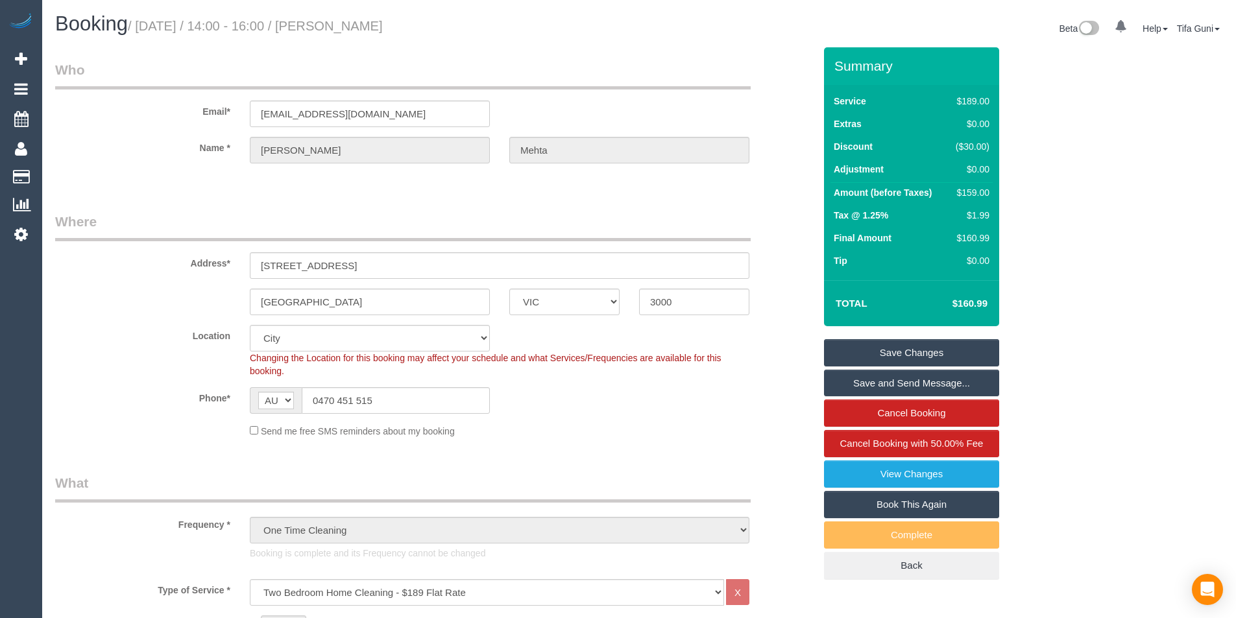
drag, startPoint x: 136, startPoint y: 25, endPoint x: 413, endPoint y: 36, distance: 277.3
click at [413, 36] on div "Booking / [DATE] / 14:00 - 16:00 / [PERSON_NAME]" at bounding box center [342, 27] width 594 height 28
click at [424, 31] on h1 "Booking / [DATE] / 14:00 - 16:00 / [PERSON_NAME]" at bounding box center [342, 24] width 574 height 22
drag, startPoint x: 235, startPoint y: 23, endPoint x: 273, endPoint y: 22, distance: 38.3
click at [273, 22] on small "/ [DATE] / 14:00 - 16:00 / [PERSON_NAME]" at bounding box center [255, 26] width 255 height 14
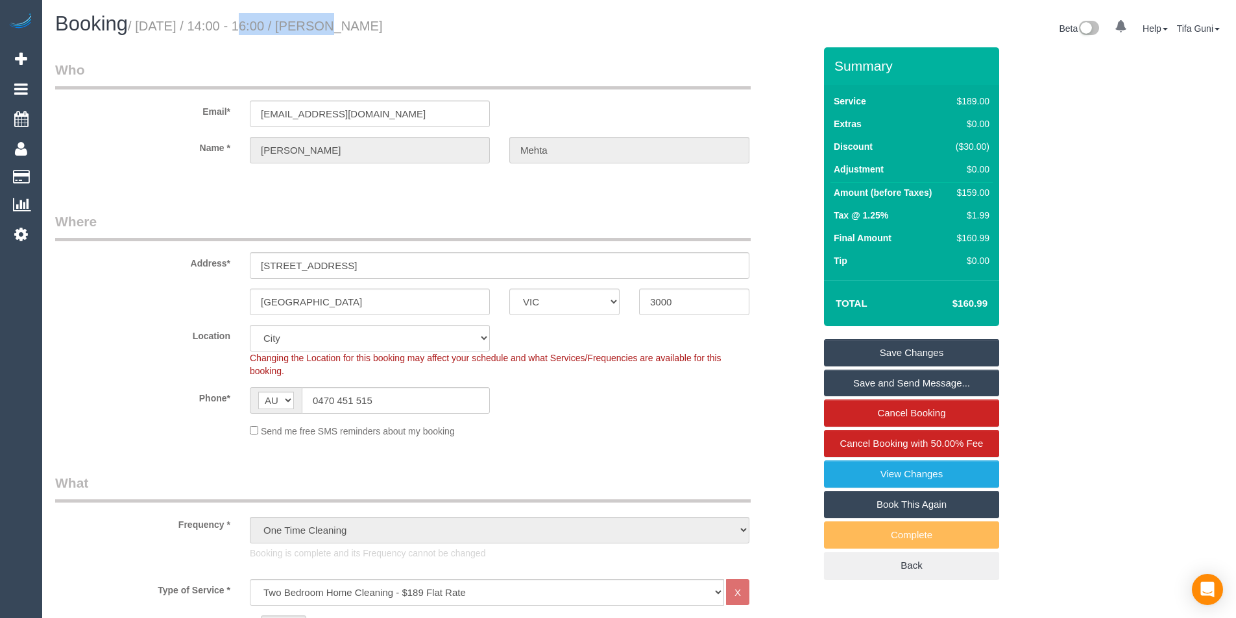
drag, startPoint x: 223, startPoint y: 22, endPoint x: 301, endPoint y: 21, distance: 77.9
click at [301, 21] on small "/ [DATE] / 14:00 - 16:00 / [PERSON_NAME]" at bounding box center [255, 26] width 255 height 14
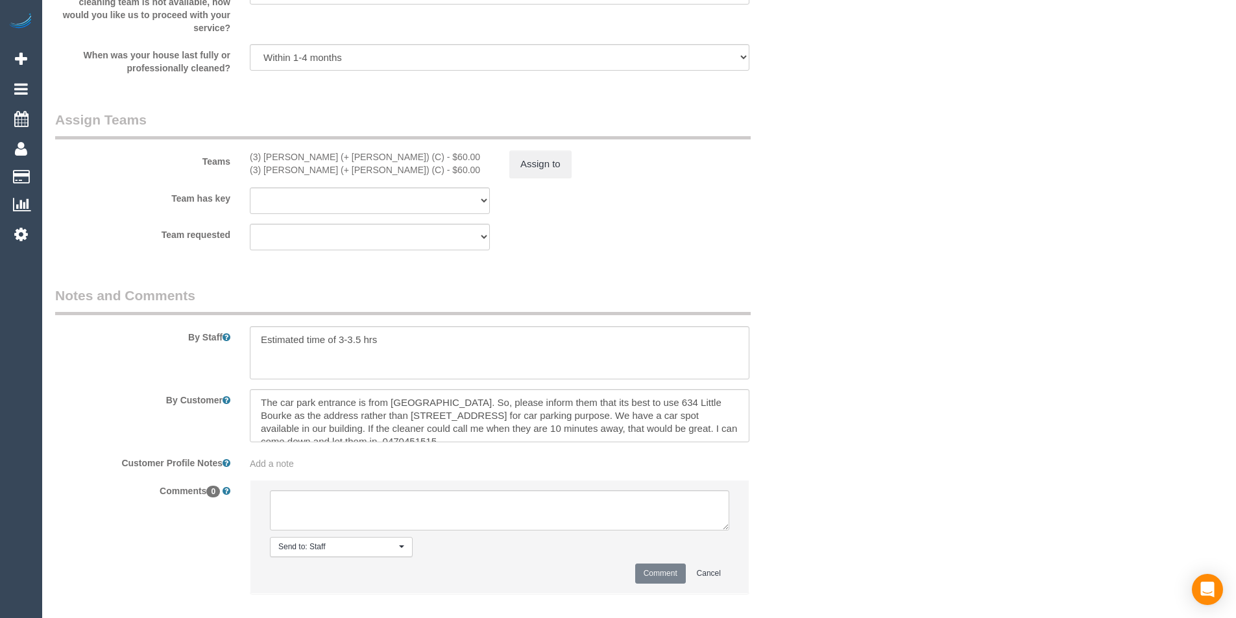
scroll to position [1979, 0]
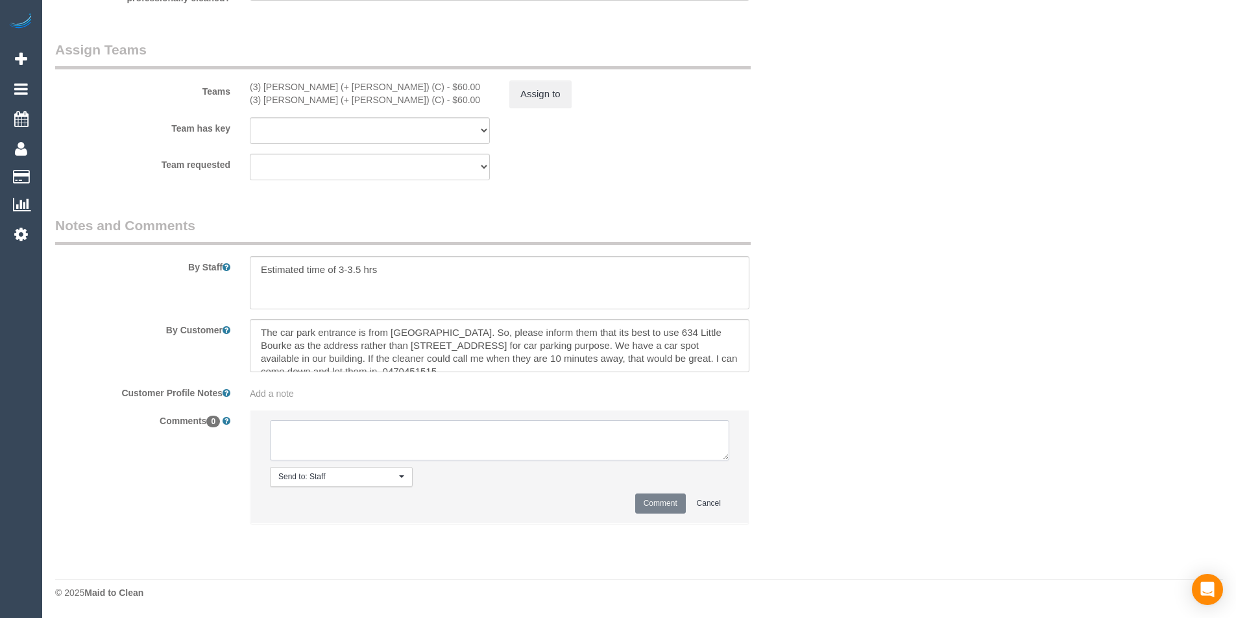
click at [343, 444] on textarea at bounding box center [499, 441] width 459 height 40
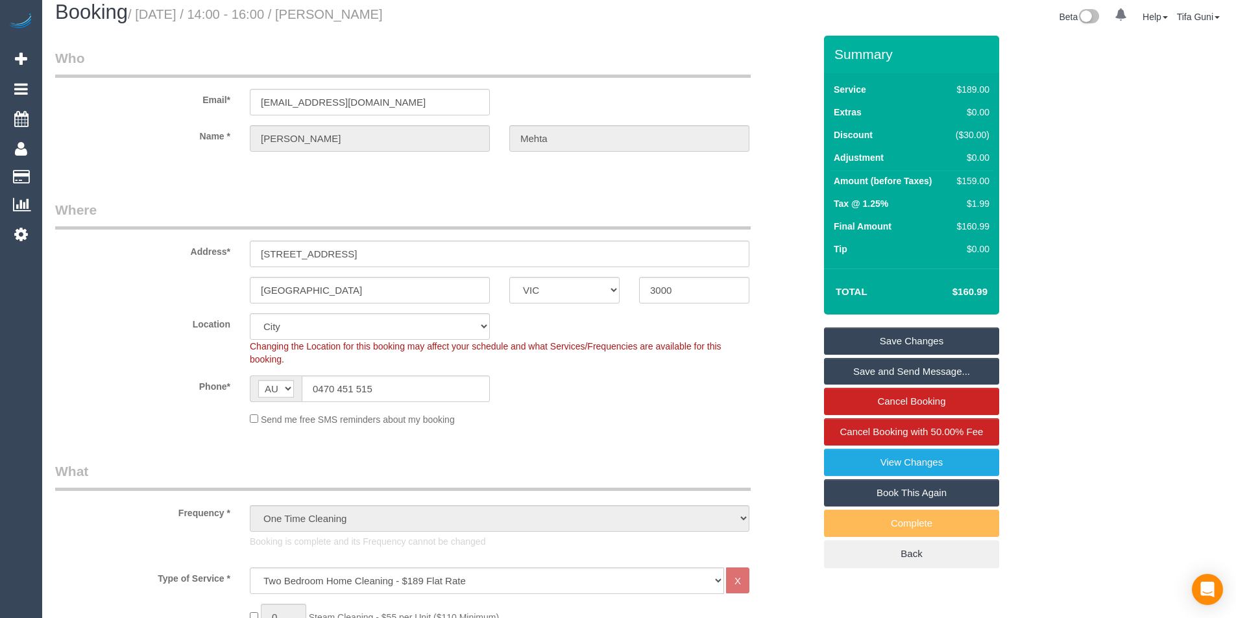
scroll to position [0, 0]
